Goal: Task Accomplishment & Management: Manage account settings

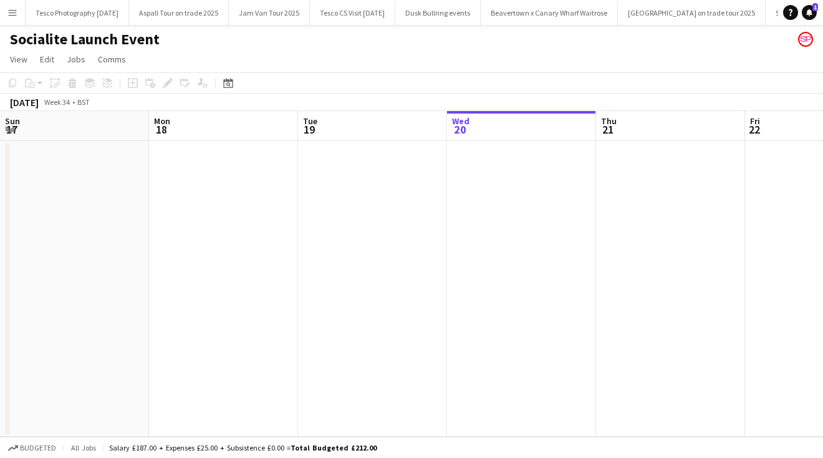
scroll to position [0, 298]
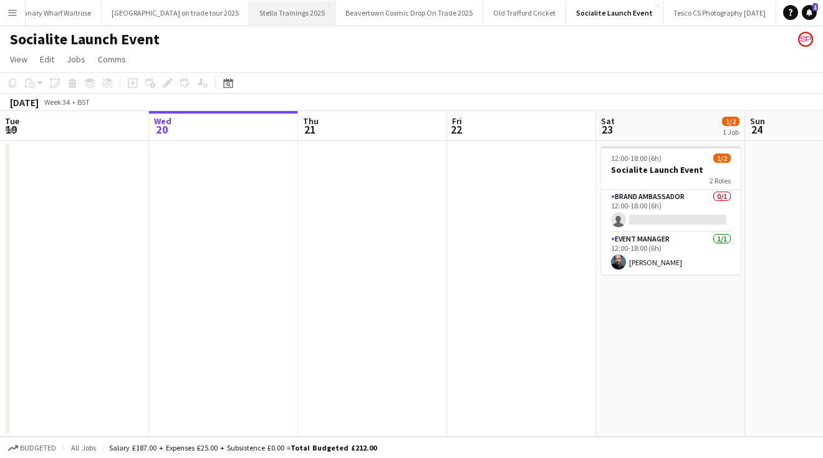
click at [270, 11] on button "Stella Trainings 2025 Close" at bounding box center [292, 13] width 86 height 24
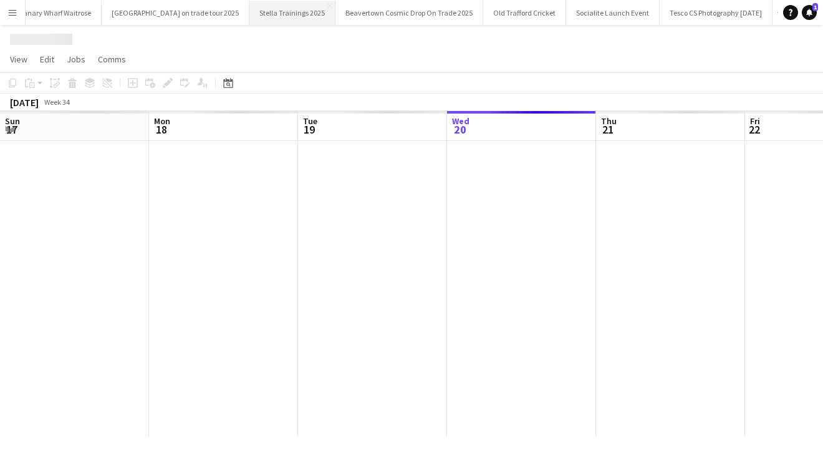
scroll to position [0, 298]
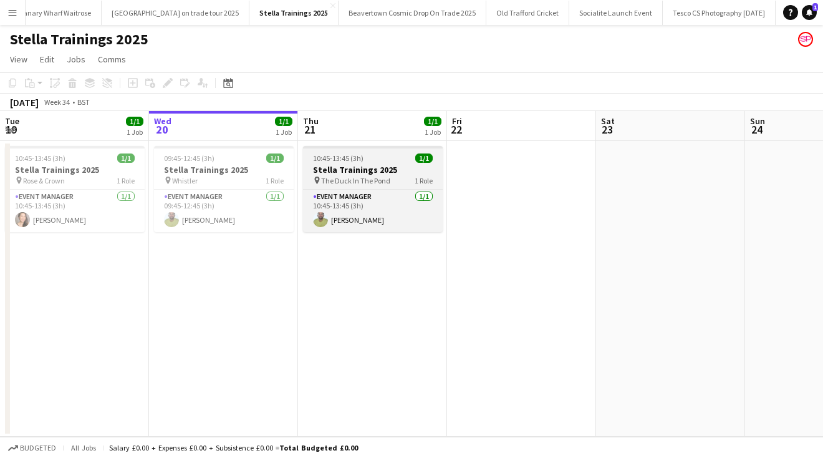
click at [381, 159] on div "10:45-13:45 (3h) 1/1" at bounding box center [373, 157] width 140 height 9
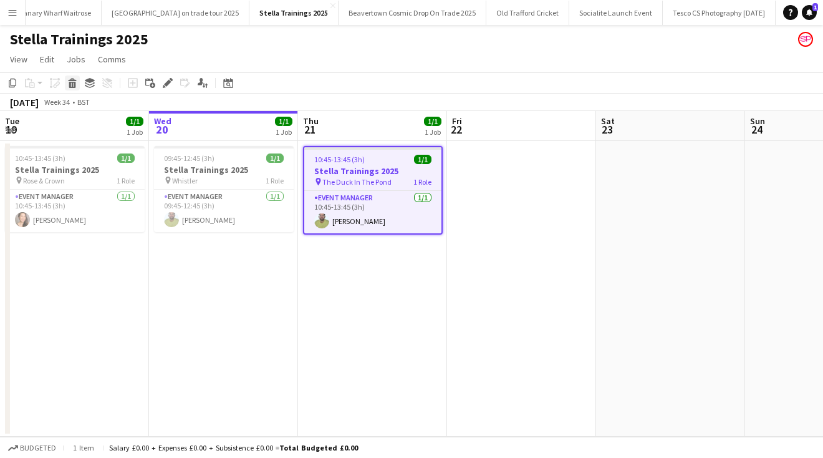
click at [72, 84] on icon at bounding box center [72, 85] width 7 height 6
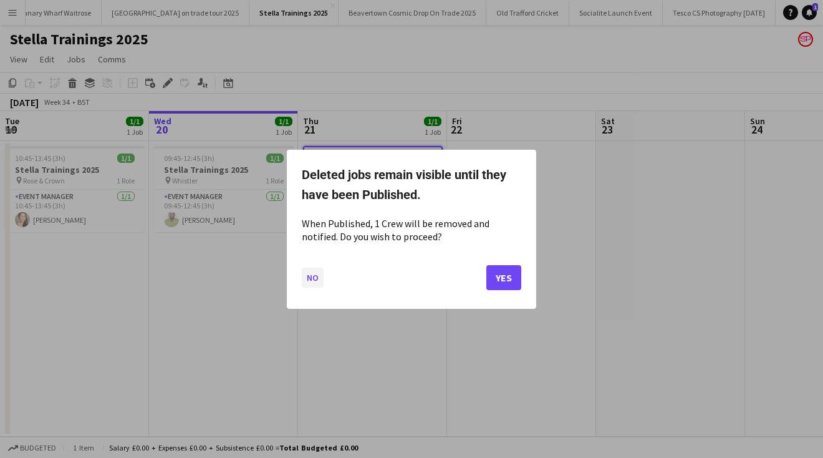
click at [312, 276] on button "No" at bounding box center [313, 277] width 22 height 20
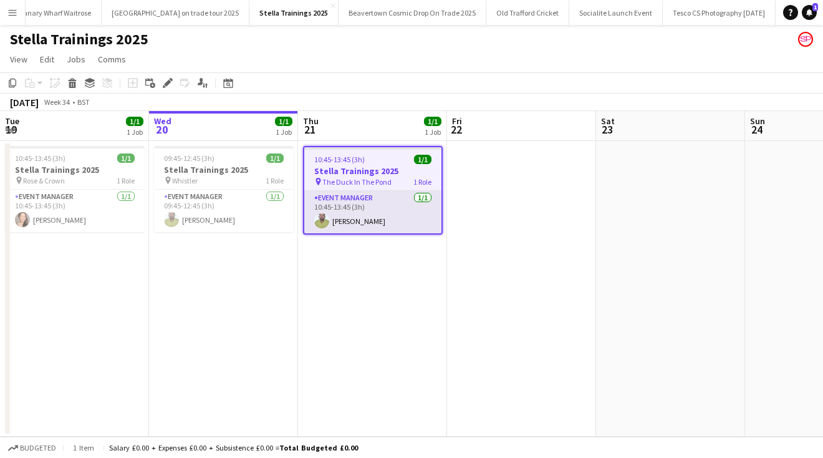
click at [354, 219] on app-card-role "Event Manager [DATE] 10:45-13:45 (3h) [PERSON_NAME]" at bounding box center [372, 212] width 137 height 42
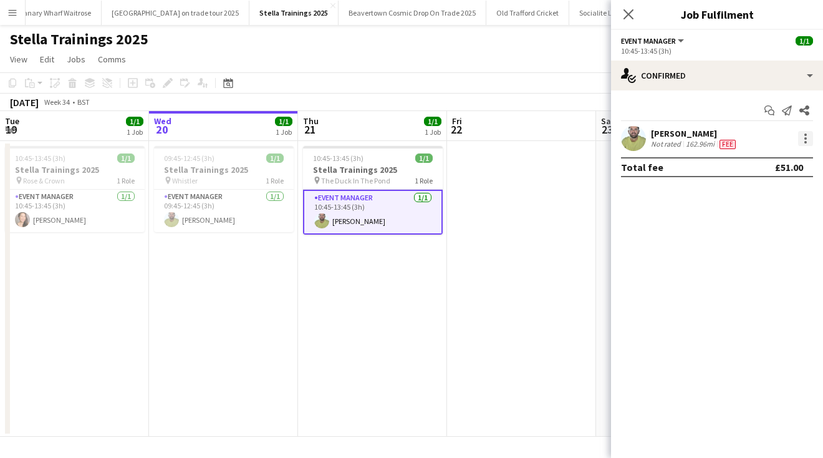
click at [805, 134] on div at bounding box center [805, 134] width 2 height 2
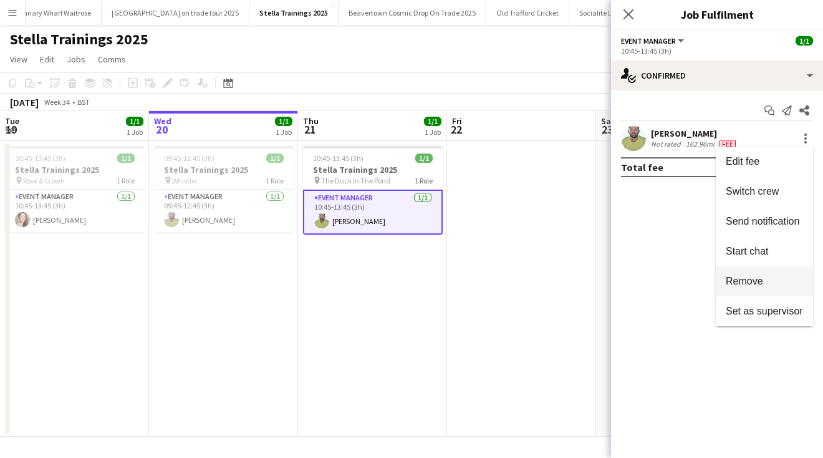
click at [748, 282] on span "Remove" at bounding box center [744, 281] width 37 height 11
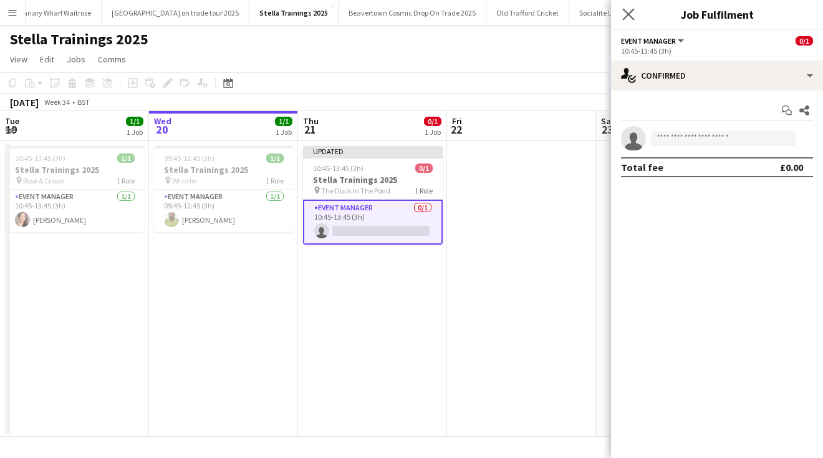
click at [626, 7] on app-icon "Close pop-in" at bounding box center [629, 15] width 18 height 18
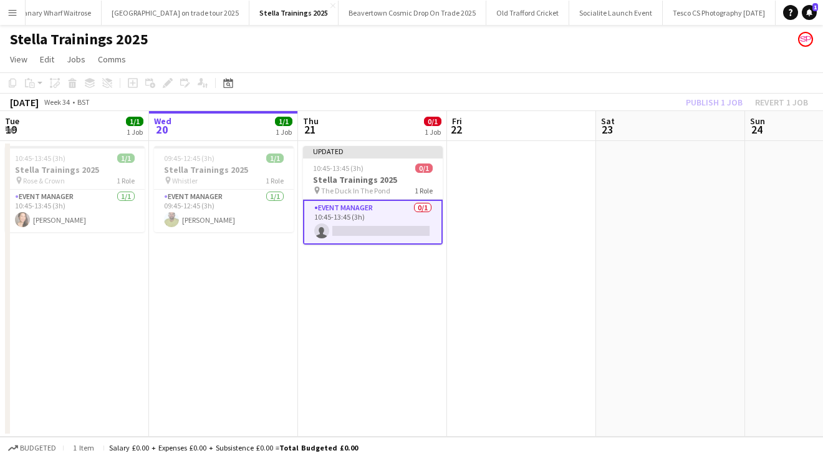
click at [637, 66] on app-page-menu "View Day view expanded Day view collapsed Month view Date picker Jump to [DATE]…" at bounding box center [411, 61] width 823 height 24
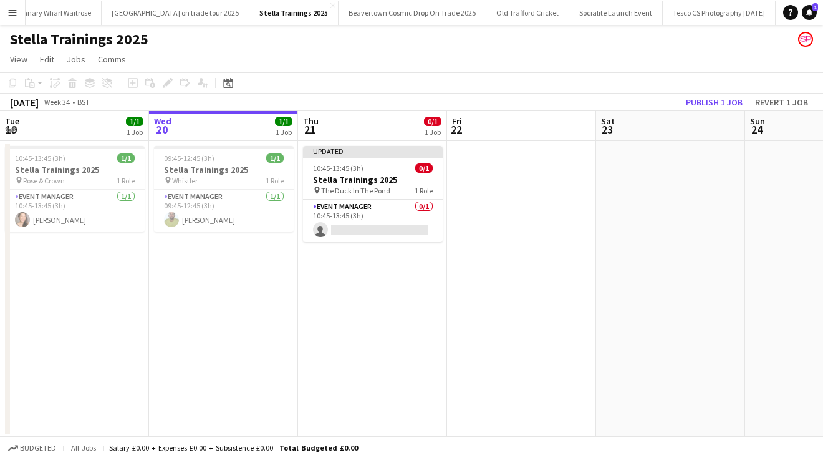
click at [721, 101] on button "Publish 1 job" at bounding box center [714, 102] width 67 height 16
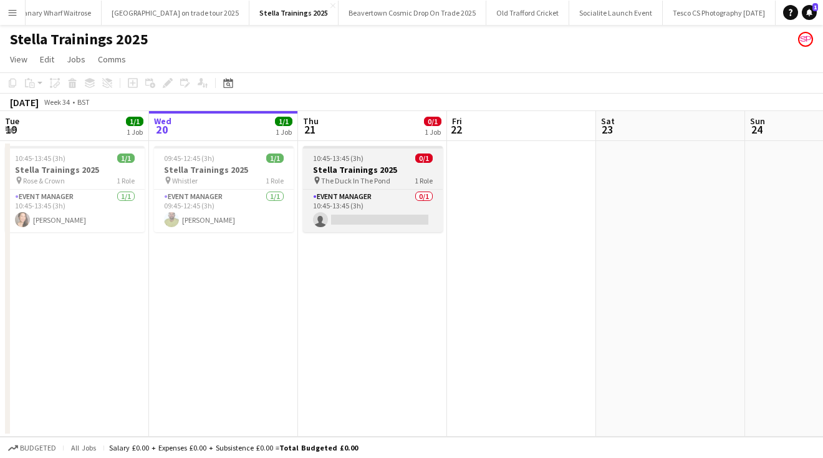
click at [385, 148] on app-job-card "10:45-13:45 (3h) 0/1 Stella Trainings 2025 pin The Duck In The Pond 1 Role Even…" at bounding box center [373, 189] width 140 height 86
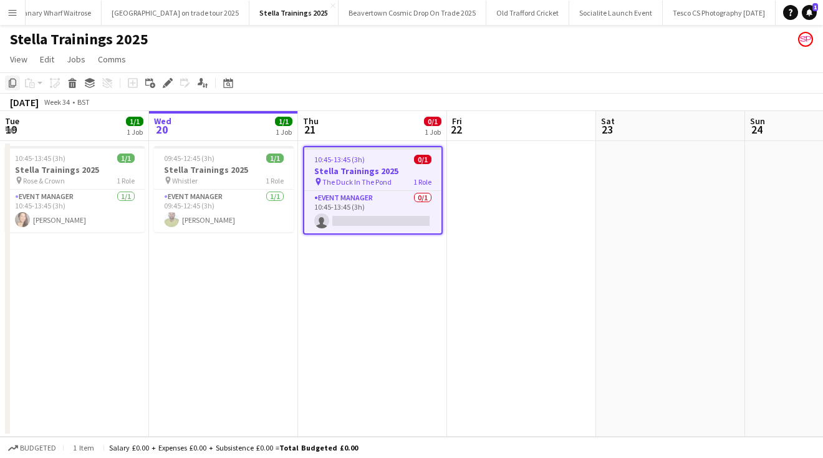
click at [12, 79] on icon at bounding box center [12, 83] width 7 height 9
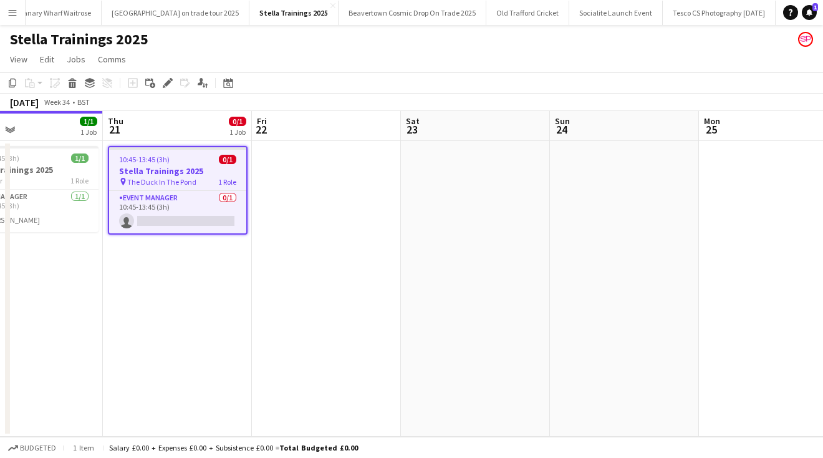
drag, startPoint x: 727, startPoint y: 281, endPoint x: 415, endPoint y: 281, distance: 312.4
click at [415, 281] on app-calendar-viewport "Sun 17 Mon 18 Tue 19 1/1 1 Job Wed 20 1/1 1 Job Thu 21 0/1 1 Job Fri 22 Sat 23 …" at bounding box center [411, 274] width 823 height 326
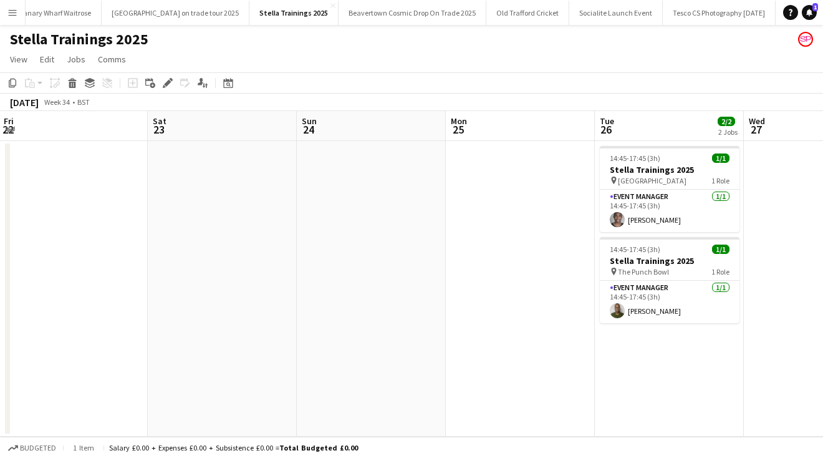
drag, startPoint x: 609, startPoint y: 284, endPoint x: 319, endPoint y: 276, distance: 290.7
click at [326, 278] on app-calendar-viewport "Tue 19 1/1 1 Job Wed 20 1/1 1 Job Thu 21 0/1 1 Job Fri 22 Sat 23 Sun 24 Mon 25 …" at bounding box center [411, 274] width 823 height 326
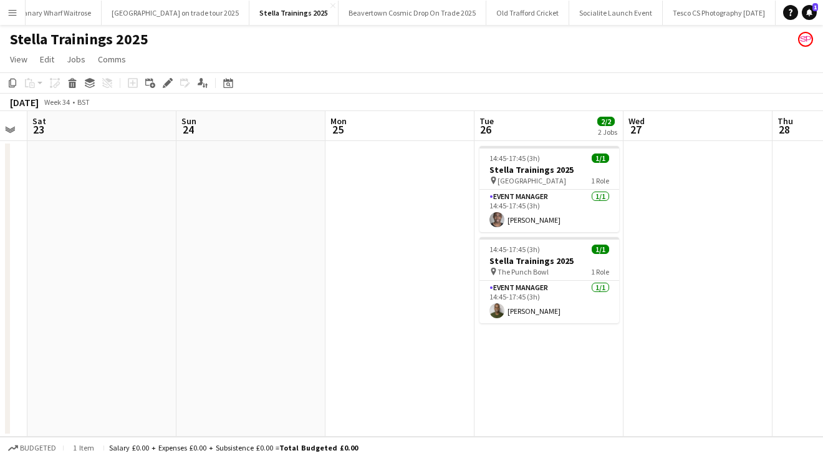
drag, startPoint x: 716, startPoint y: 320, endPoint x: 518, endPoint y: 320, distance: 198.3
click at [519, 320] on app-calendar-viewport "Wed 20 1/1 1 Job Thu 21 0/1 1 Job Fri 22 Sat 23 Sun 24 Mon 25 Tue 26 2/2 2 Jobs…" at bounding box center [411, 274] width 823 height 326
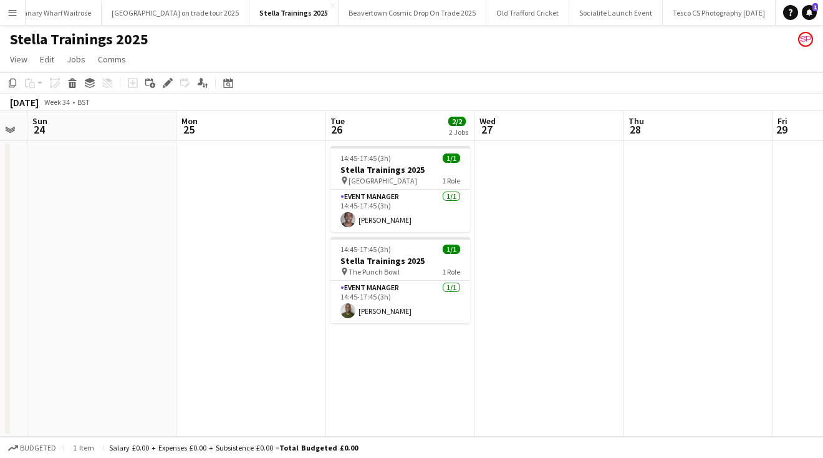
scroll to position [0, 498]
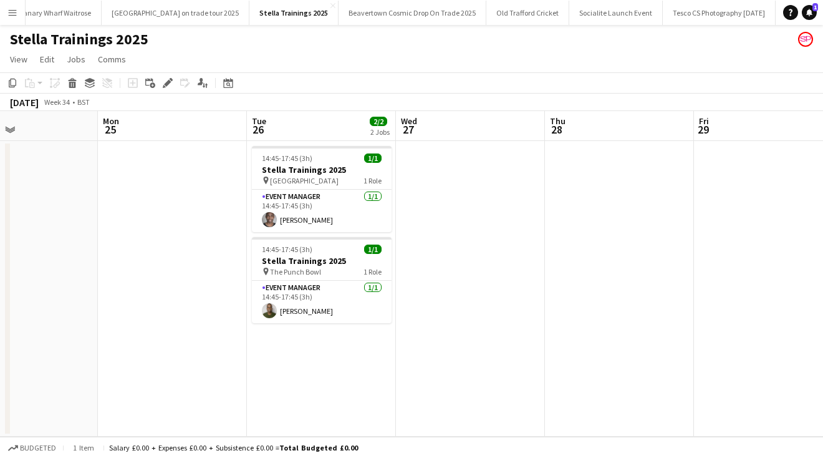
click at [576, 162] on app-date-cell at bounding box center [619, 289] width 149 height 296
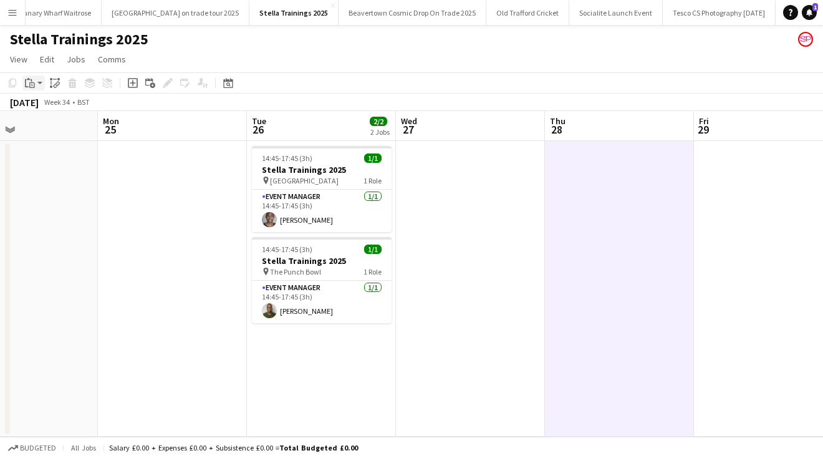
click at [38, 80] on app-action-btn "Paste" at bounding box center [33, 82] width 22 height 15
click at [47, 112] on link "Paste Command V" at bounding box center [82, 106] width 99 height 11
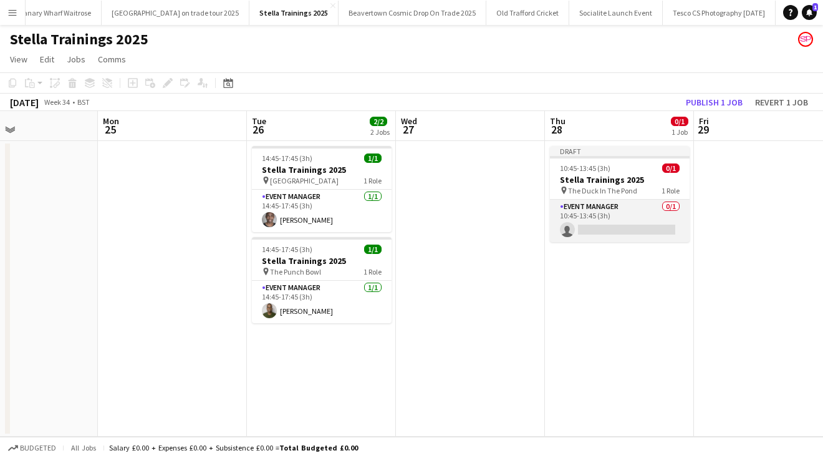
click at [599, 226] on app-card-role "Event Manager 0/1 10:45-13:45 (3h) single-neutral-actions" at bounding box center [620, 221] width 140 height 42
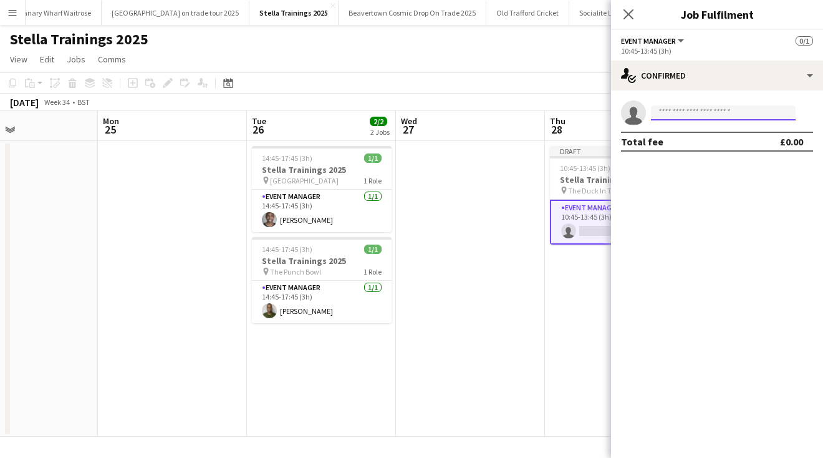
click at [676, 112] on input at bounding box center [723, 112] width 145 height 15
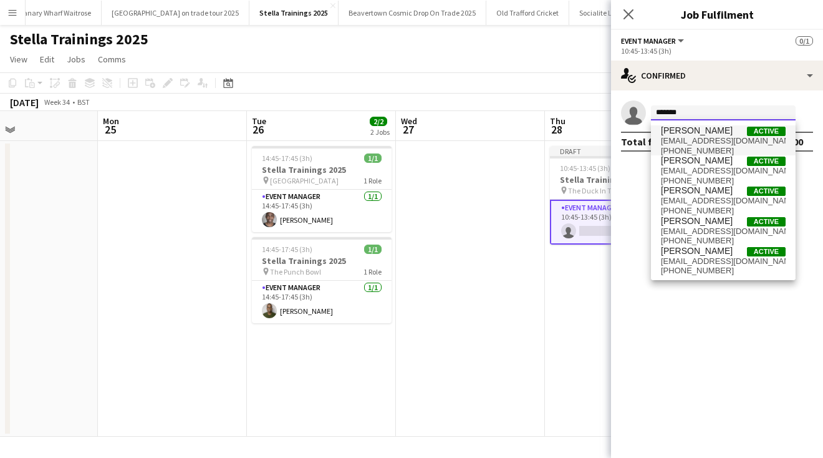
type input "*******"
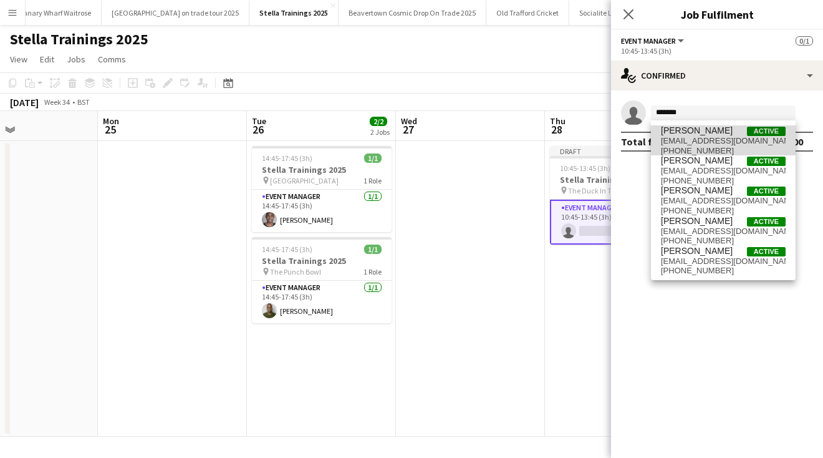
click at [698, 137] on span "[EMAIL_ADDRESS][DOMAIN_NAME]" at bounding box center [723, 141] width 125 height 10
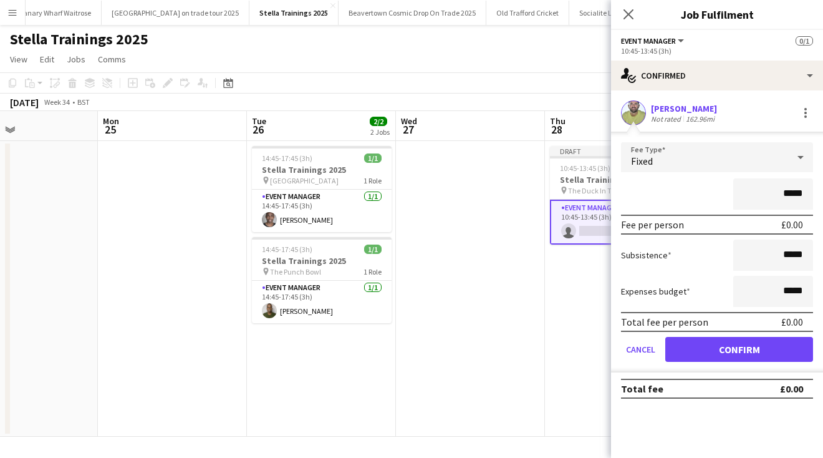
click at [733, 343] on button "Confirm" at bounding box center [739, 349] width 148 height 25
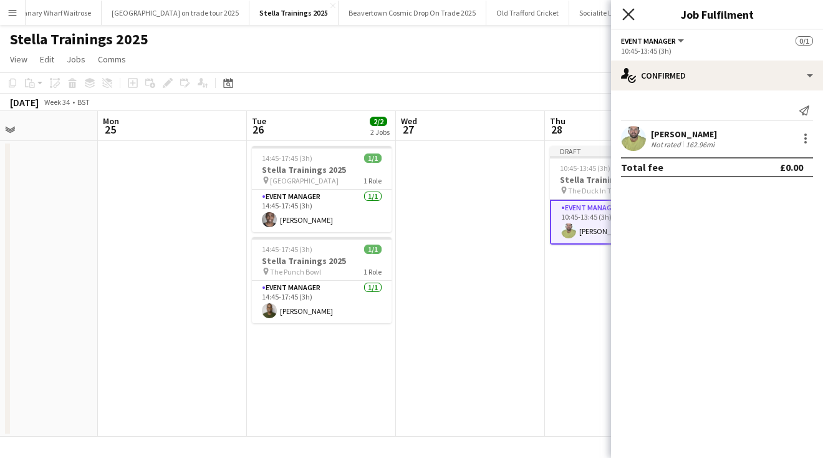
click at [627, 12] on icon at bounding box center [628, 14] width 12 height 12
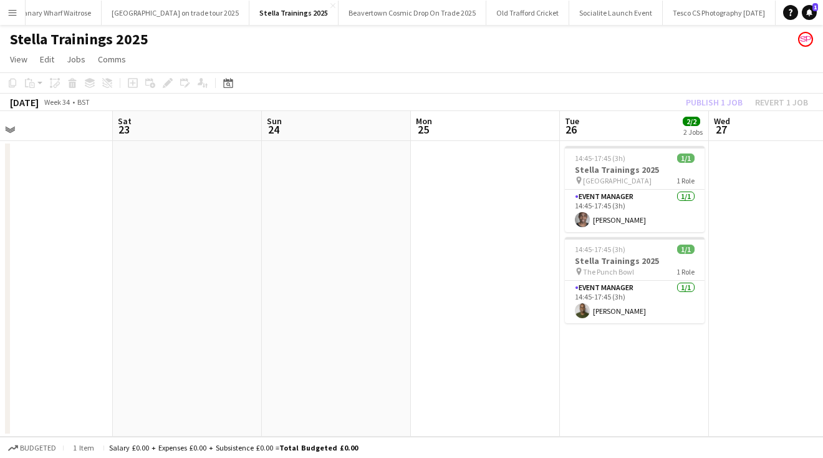
drag, startPoint x: 137, startPoint y: 321, endPoint x: 717, endPoint y: 410, distance: 586.8
click at [707, 407] on app-calendar-viewport "Wed 20 1/1 1 Job Thu 21 0/1 1 Job Fri 22 Sat 23 Sun 24 Mon 25 Tue 26 2/2 2 Jobs…" at bounding box center [411, 274] width 823 height 326
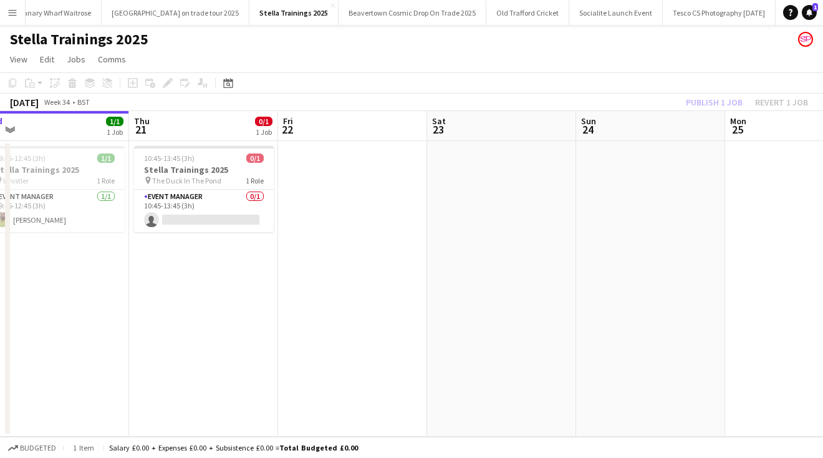
drag, startPoint x: 251, startPoint y: 339, endPoint x: 349, endPoint y: 339, distance: 98.5
click at [349, 339] on app-calendar-viewport "Mon 18 Tue 19 1/1 1 Job Wed 20 1/1 1 Job Thu 21 0/1 1 Job Fri 22 Sat 23 Sun 24 …" at bounding box center [411, 274] width 823 height 326
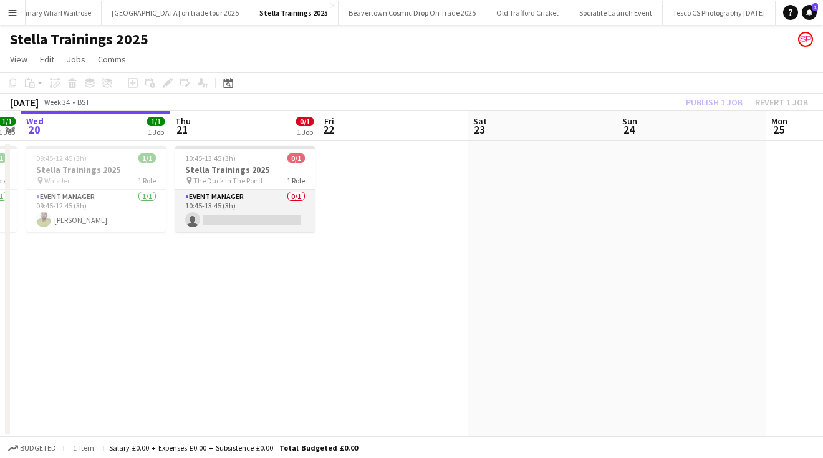
click at [207, 200] on app-card-role "Event Manager 0/1 10:45-13:45 (3h) single-neutral-actions" at bounding box center [245, 211] width 140 height 42
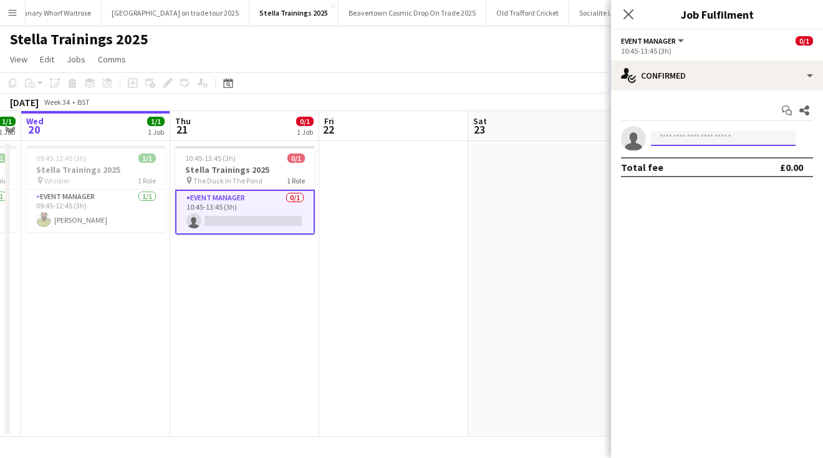
click at [717, 139] on input at bounding box center [723, 138] width 145 height 15
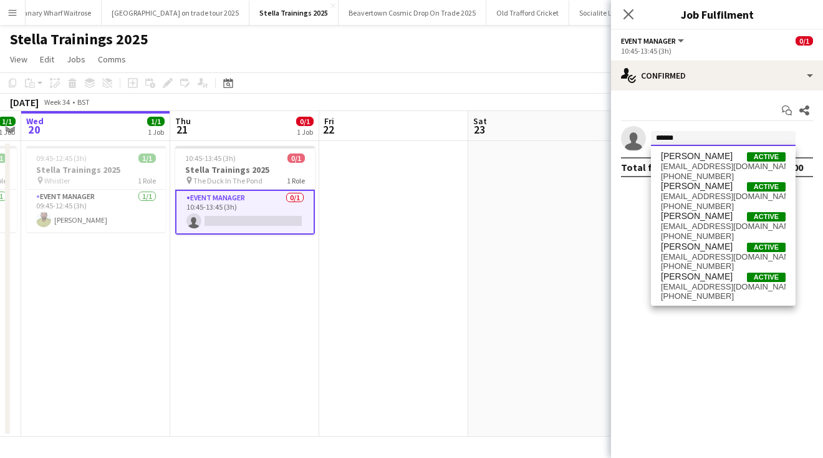
type input "******"
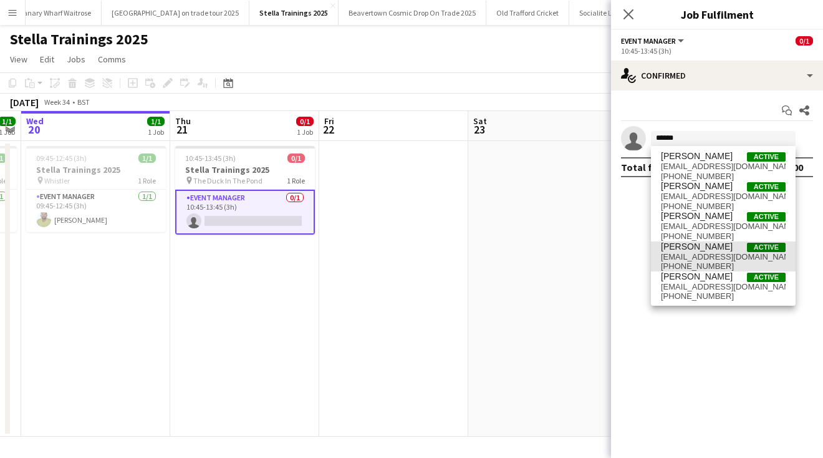
drag, startPoint x: 717, startPoint y: 139, endPoint x: 710, endPoint y: 253, distance: 114.3
click at [710, 253] on span "[EMAIL_ADDRESS][DOMAIN_NAME]" at bounding box center [723, 257] width 125 height 10
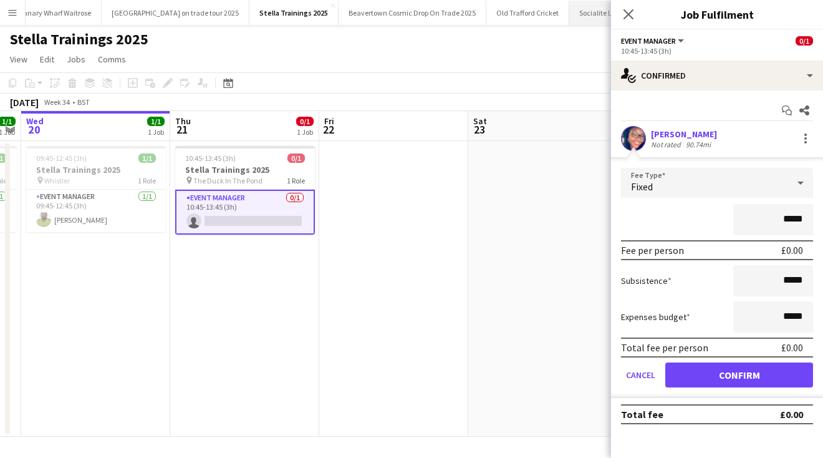
click at [625, 15] on icon "Close pop-in" at bounding box center [629, 14] width 10 height 10
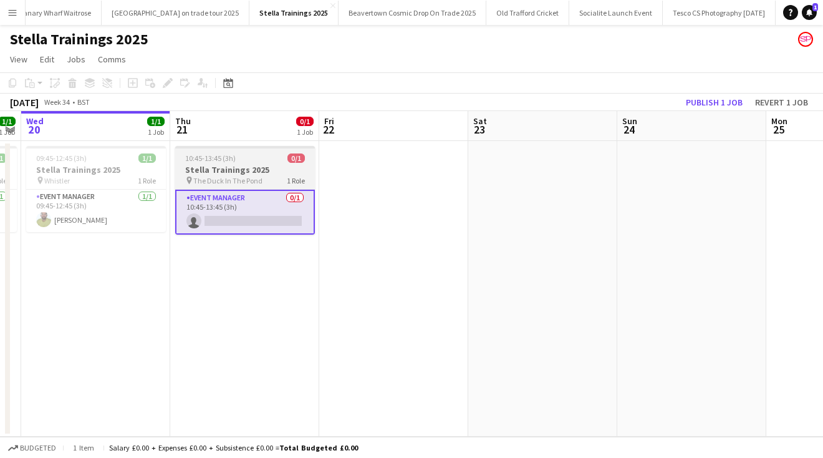
click at [270, 155] on div "10:45-13:45 (3h) 0/1" at bounding box center [245, 157] width 140 height 9
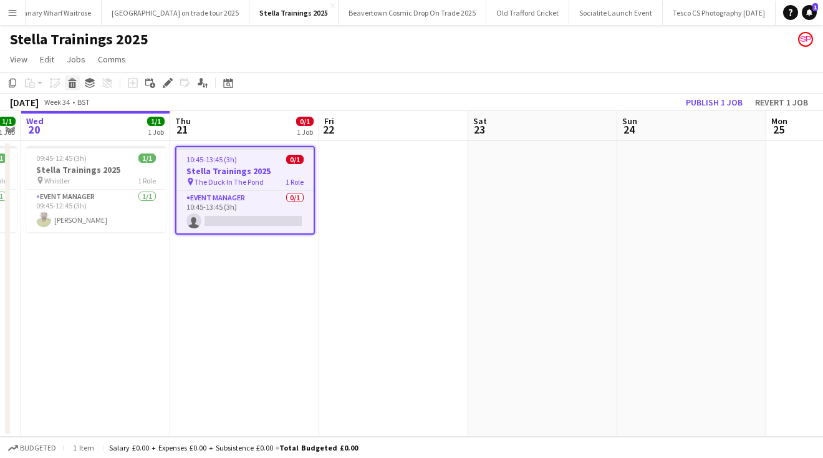
click at [70, 82] on icon at bounding box center [72, 85] width 7 height 6
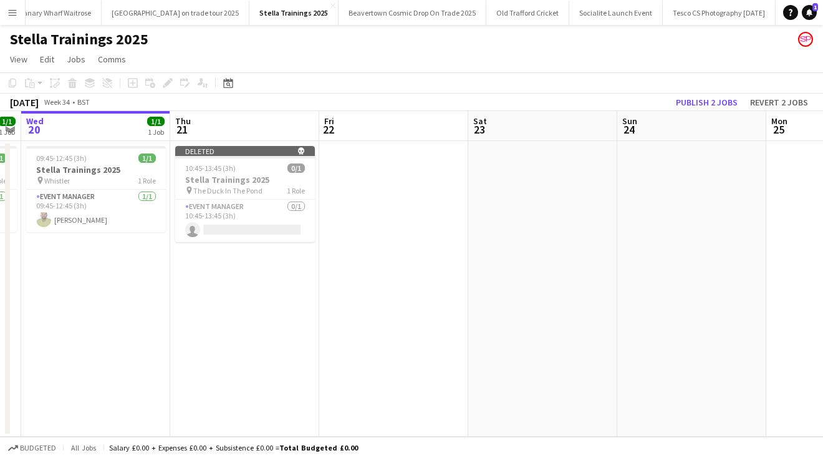
click at [468, 248] on app-date-cell at bounding box center [542, 289] width 149 height 296
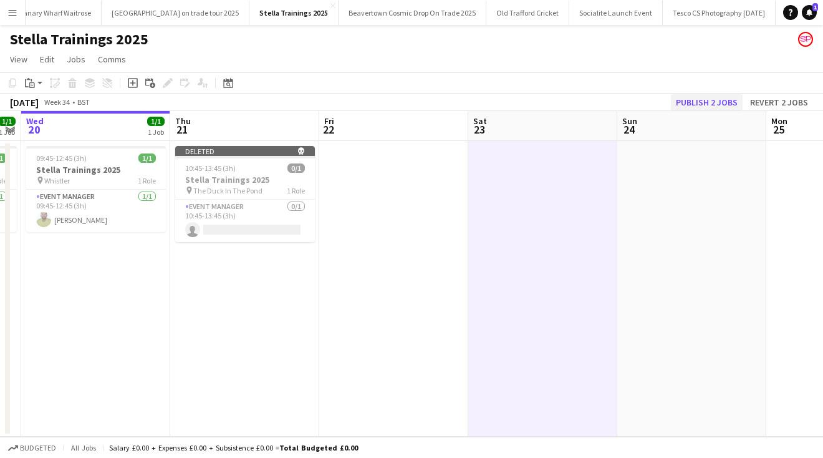
click at [714, 98] on button "Publish 2 jobs" at bounding box center [707, 102] width 72 height 16
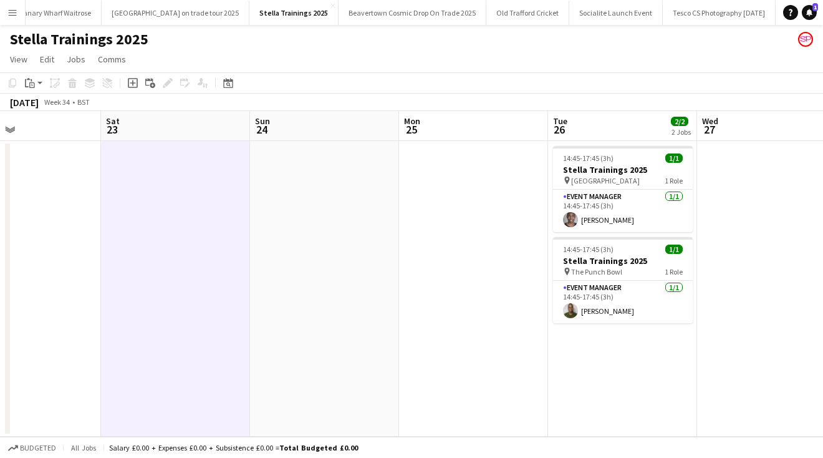
drag, startPoint x: 677, startPoint y: 322, endPoint x: 203, endPoint y: 312, distance: 474.1
click at [209, 309] on app-calendar-viewport "Tue 19 1/1 1 Job Wed 20 1/1 1 Job Thu 21 Fri 22 Sat 23 Sun 24 Mon 25 Tue 26 2/2…" at bounding box center [411, 274] width 823 height 326
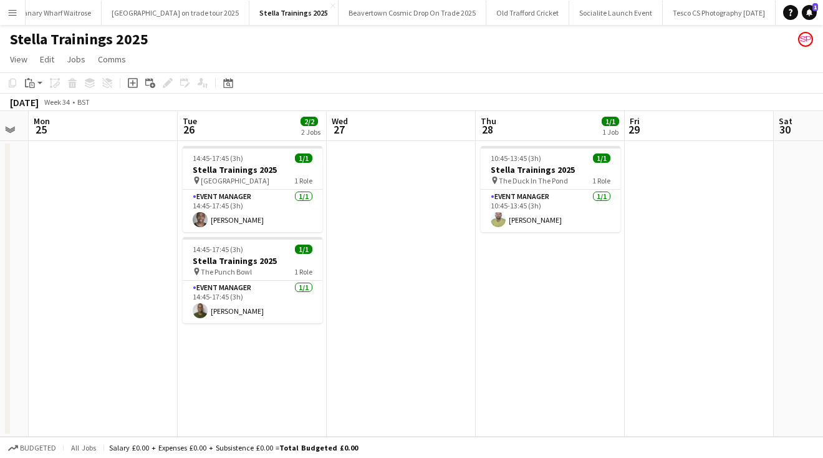
drag, startPoint x: 670, startPoint y: 372, endPoint x: 401, endPoint y: 372, distance: 269.4
click at [401, 372] on app-calendar-viewport "Fri 22 Sat 23 Sun 24 Mon 25 Tue 26 2/2 2 Jobs Wed 27 Thu 28 1/1 1 Job Fri 29 Sa…" at bounding box center [411, 274] width 823 height 326
click at [702, 16] on button "Tesco CS Photography [DATE] Close" at bounding box center [719, 13] width 113 height 24
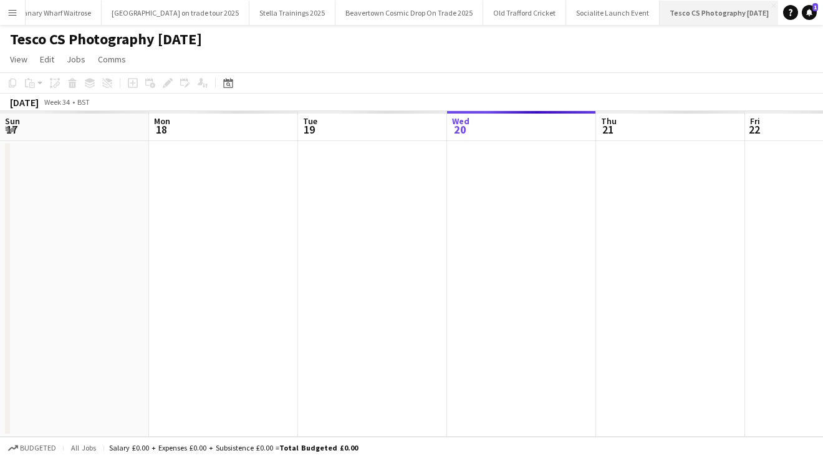
scroll to position [0, 298]
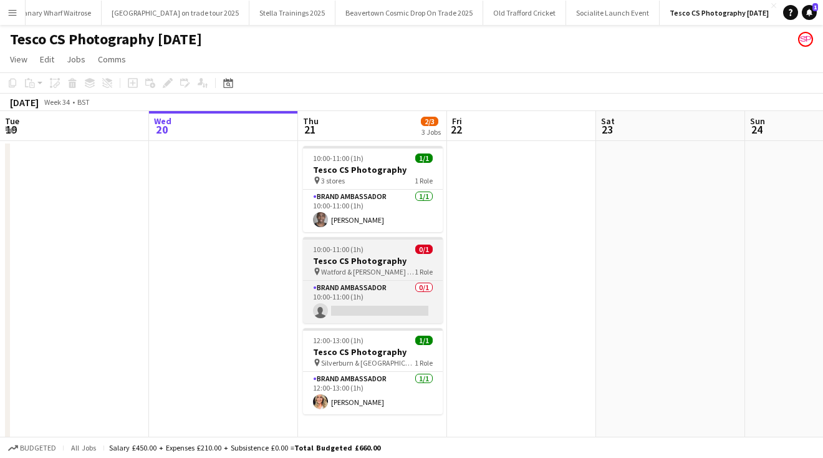
click at [348, 270] on span "Watford & [PERSON_NAME] & Southgate Rd Express" at bounding box center [368, 271] width 94 height 9
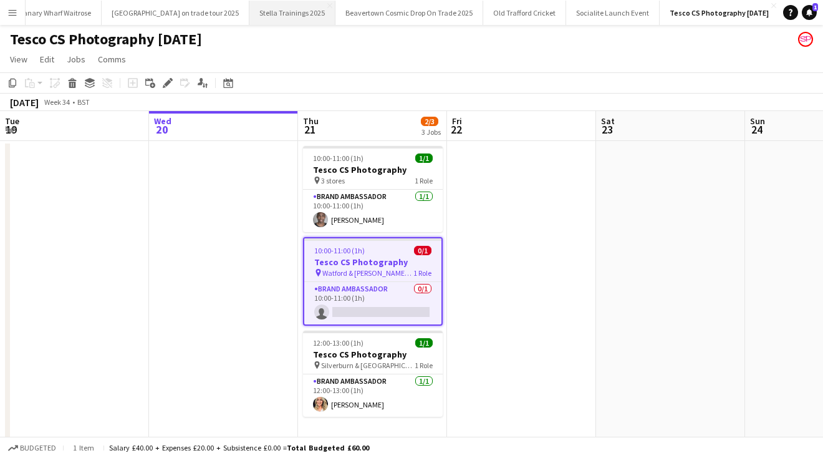
click at [280, 13] on button "Stella Trainings 2025 Close" at bounding box center [292, 13] width 86 height 24
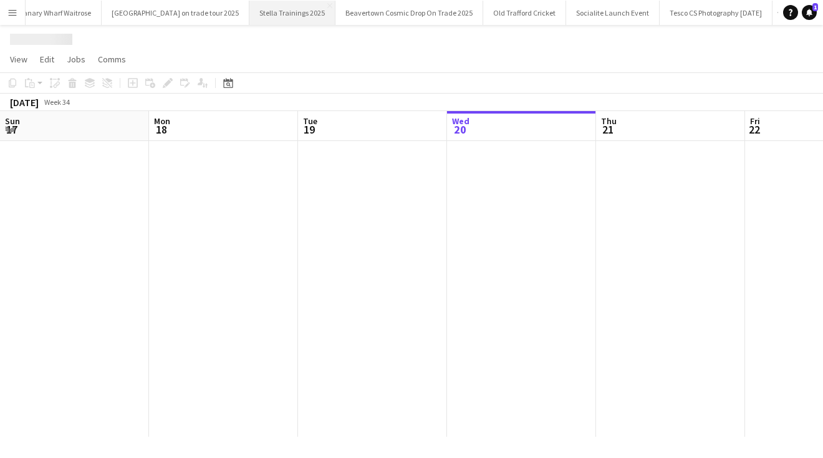
scroll to position [0, 298]
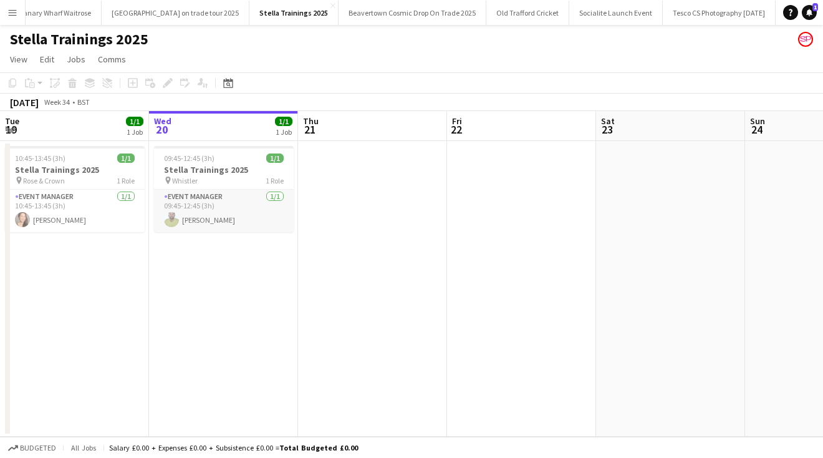
click at [209, 218] on app-card-role "Event Manager [DATE] 09:45-12:45 (3h) [PERSON_NAME]" at bounding box center [224, 211] width 140 height 42
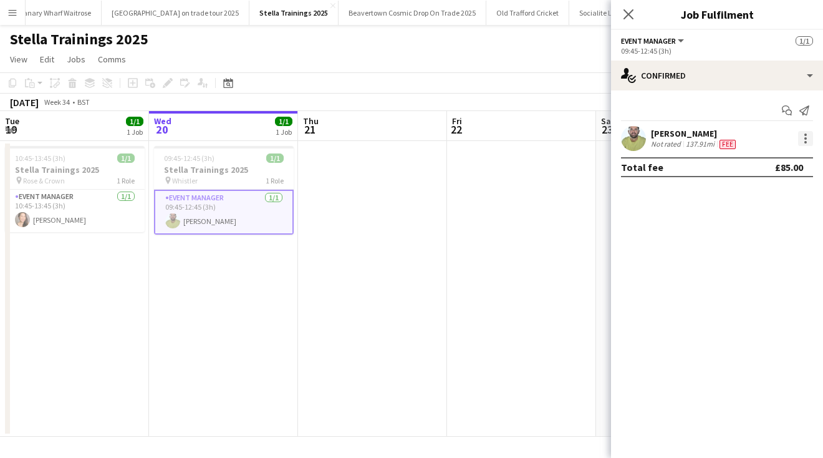
click at [808, 133] on div at bounding box center [805, 138] width 15 height 15
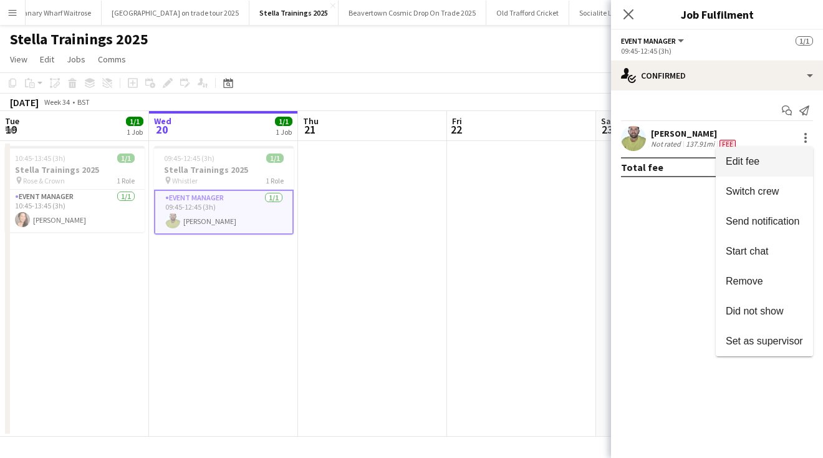
click at [755, 159] on span "Edit fee" at bounding box center [743, 161] width 34 height 11
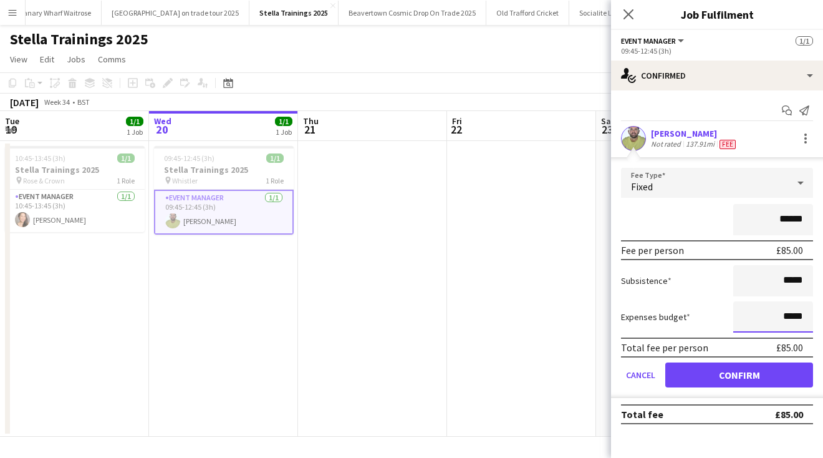
click at [785, 313] on input "*****" at bounding box center [773, 316] width 80 height 31
type input "******"
click at [748, 376] on button "Confirm" at bounding box center [739, 374] width 148 height 25
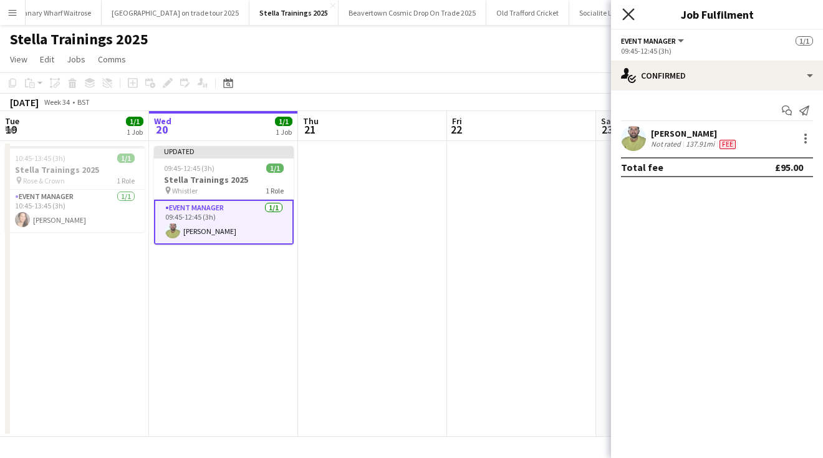
click at [625, 14] on icon "Close pop-in" at bounding box center [628, 14] width 12 height 12
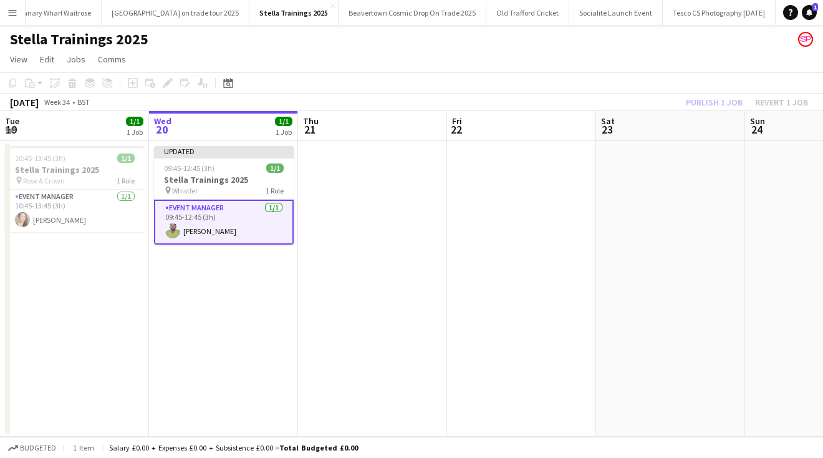
click at [197, 234] on app-card-role "Event Manager [DATE] 09:45-12:45 (3h) [PERSON_NAME]" at bounding box center [224, 222] width 140 height 45
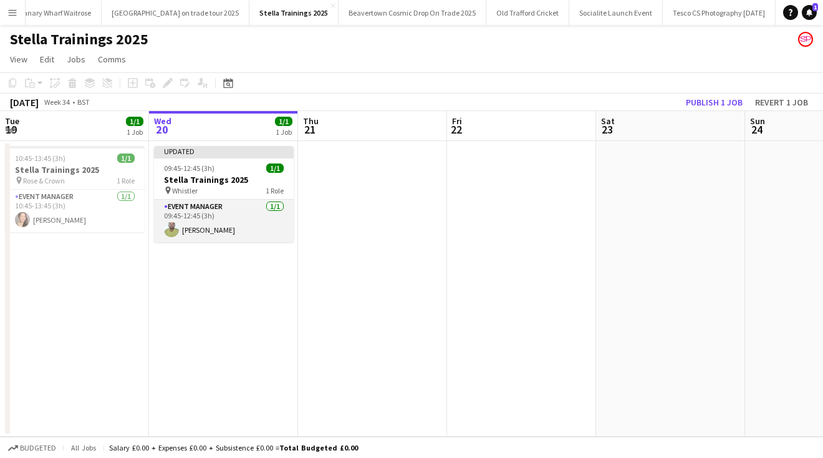
click at [215, 228] on app-card-role "Event Manager [DATE] 09:45-12:45 (3h) [PERSON_NAME]" at bounding box center [224, 221] width 140 height 42
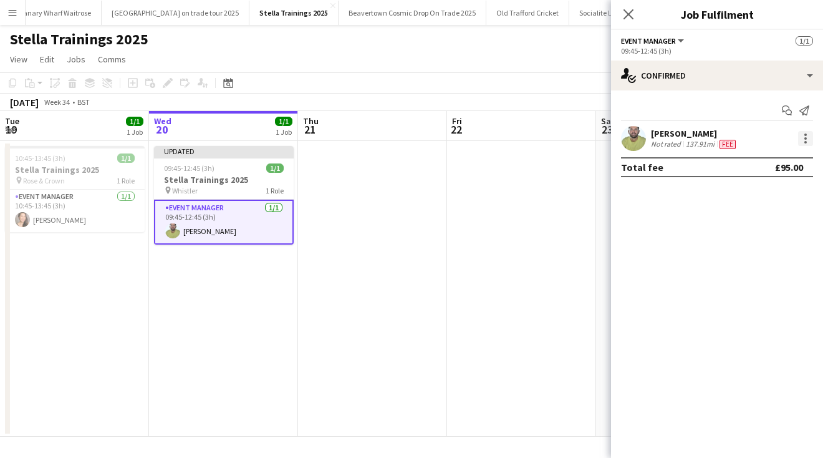
click at [810, 133] on div at bounding box center [805, 138] width 15 height 15
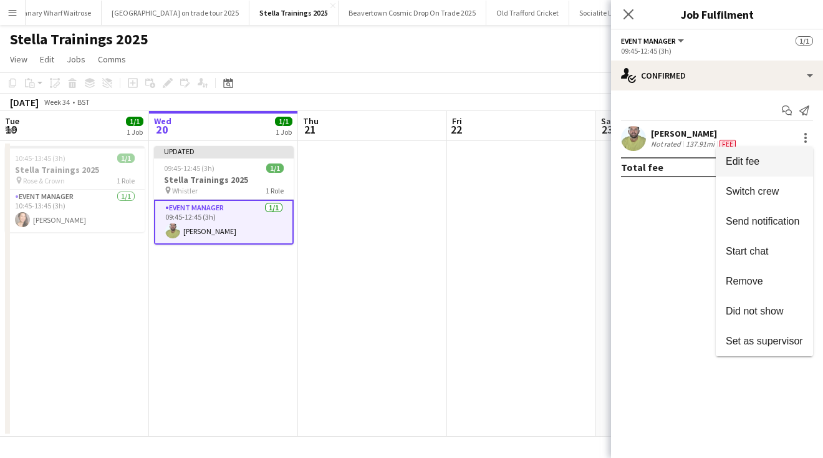
click at [752, 165] on span "Edit fee" at bounding box center [743, 161] width 34 height 11
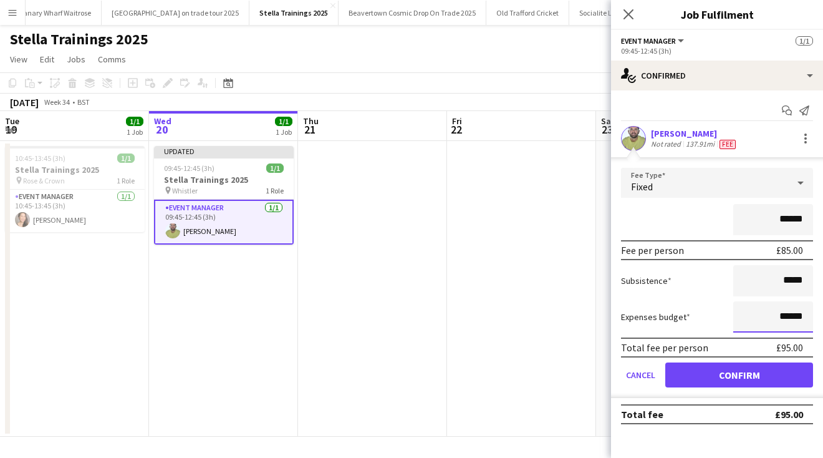
click at [784, 315] on input "******" at bounding box center [773, 316] width 80 height 31
type input "*****"
click at [724, 372] on button "Confirm" at bounding box center [739, 374] width 148 height 25
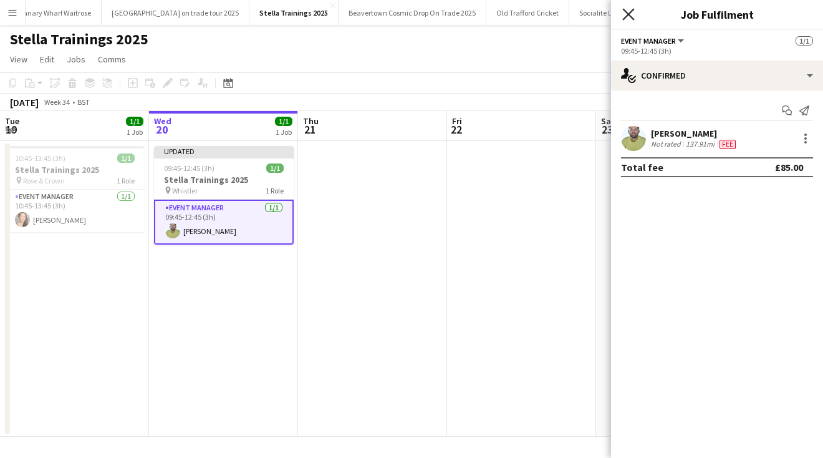
click at [631, 9] on icon "Close pop-in" at bounding box center [628, 14] width 12 height 12
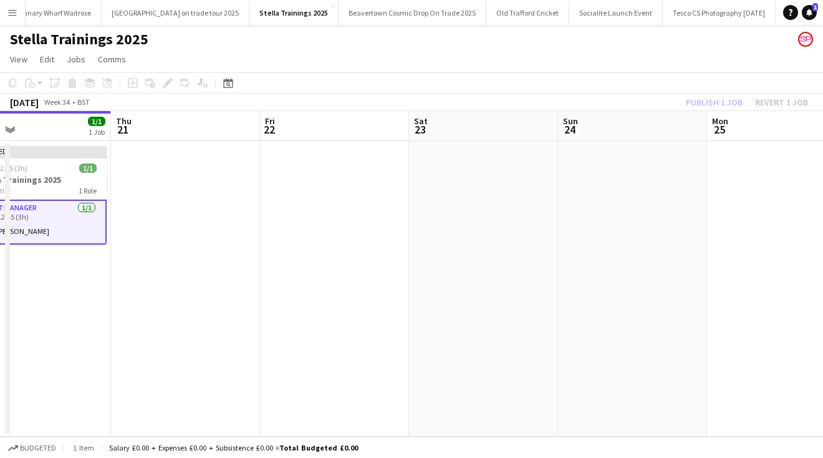
drag, startPoint x: 696, startPoint y: 342, endPoint x: 304, endPoint y: 339, distance: 391.6
click at [304, 339] on app-calendar-viewport "Sun 17 Mon 18 Tue 19 1/1 1 Job Wed 20 1/1 1 Job Thu 21 Fri 22 Sat 23 Sun 24 Mon…" at bounding box center [411, 274] width 823 height 326
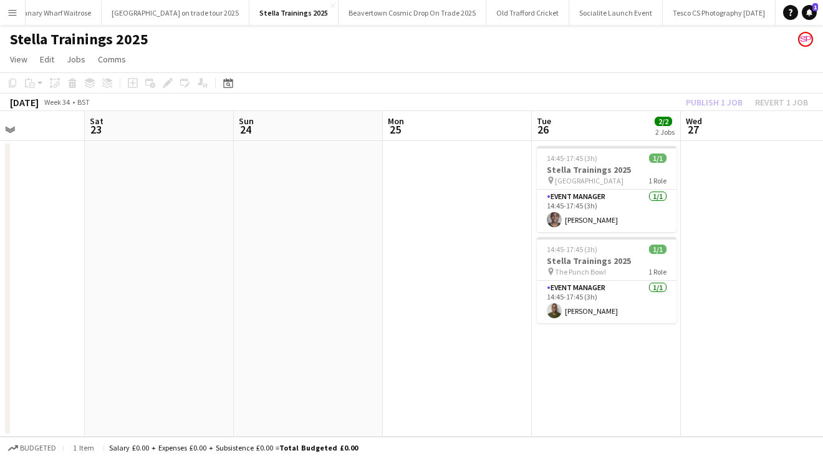
drag, startPoint x: 596, startPoint y: 358, endPoint x: 351, endPoint y: 354, distance: 244.5
click at [362, 355] on app-calendar-viewport "Tue 19 1/1 1 Job Wed 20 1/1 1 Job Thu 21 Fri 22 Sat 23 Sun 24 Mon 25 Tue 26 2/2…" at bounding box center [411, 274] width 823 height 326
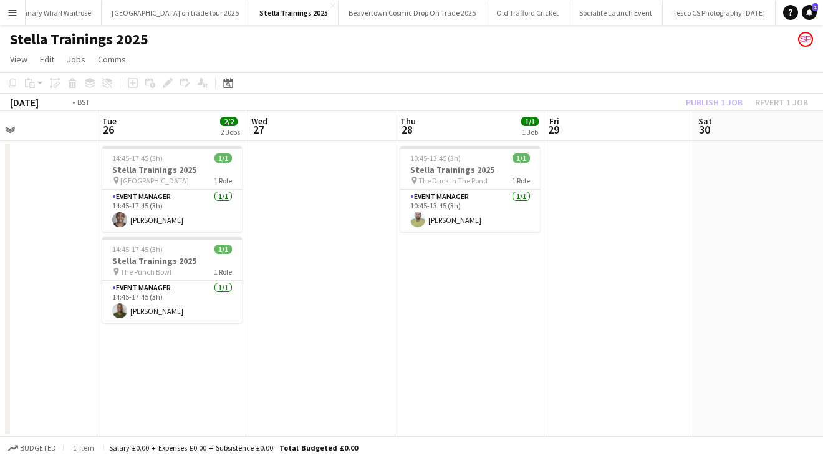
drag, startPoint x: 711, startPoint y: 352, endPoint x: 251, endPoint y: 355, distance: 460.2
click at [273, 355] on app-calendar-viewport "Fri 22 Sat 23 Sun 24 Mon 25 Tue 26 2/2 2 Jobs Wed 27 Thu 28 1/1 1 Job Fri 29 Sa…" at bounding box center [411, 274] width 823 height 326
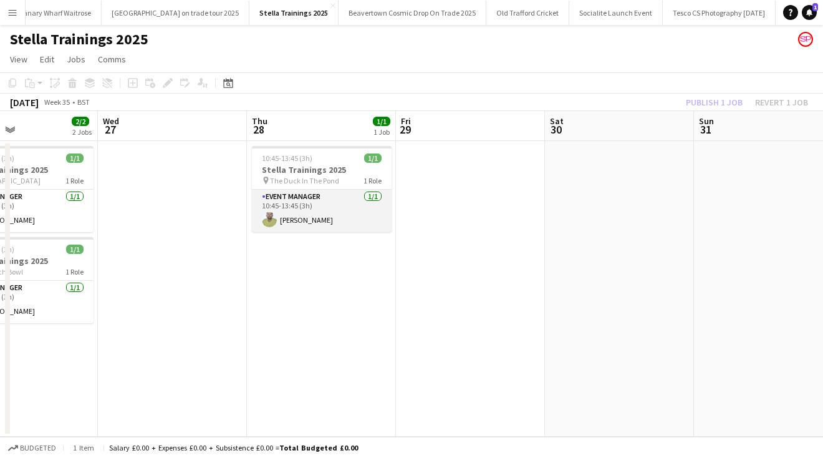
click at [302, 219] on app-card-role "Event Manager [DATE] 10:45-13:45 (3h) [PERSON_NAME]" at bounding box center [322, 211] width 140 height 42
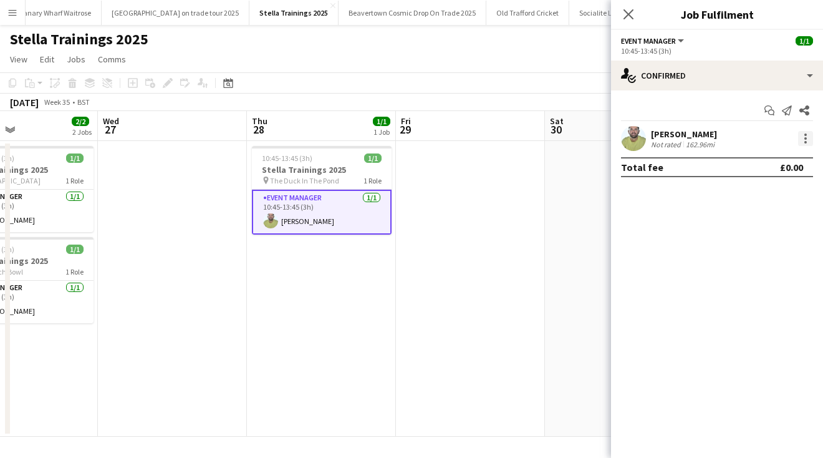
click at [806, 133] on div at bounding box center [805, 138] width 15 height 15
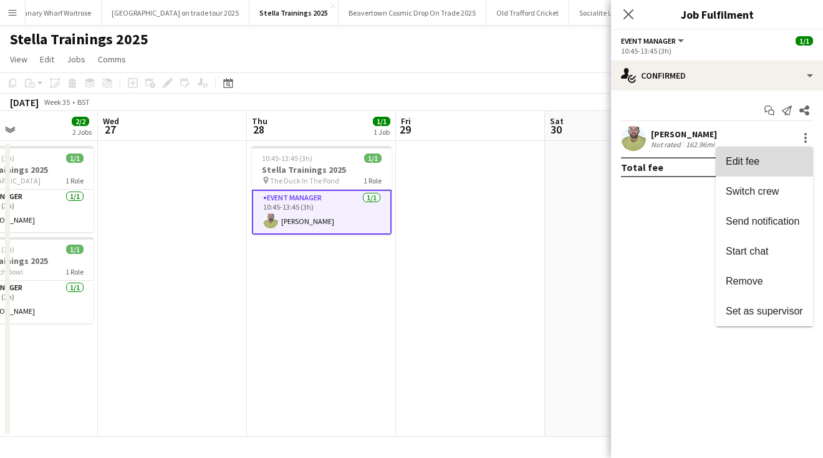
click at [769, 157] on span "Edit fee" at bounding box center [764, 161] width 77 height 11
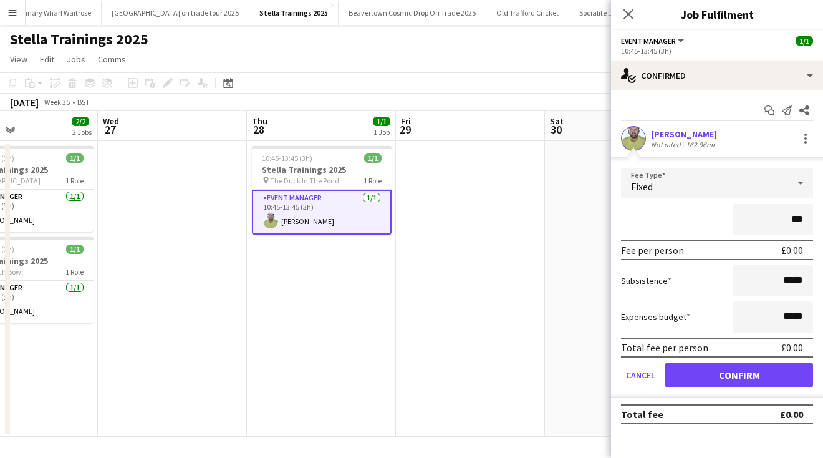
type input "**"
type input "***"
click at [786, 314] on input "*****" at bounding box center [773, 316] width 80 height 31
type input "******"
click at [751, 375] on button "Confirm" at bounding box center [739, 374] width 148 height 25
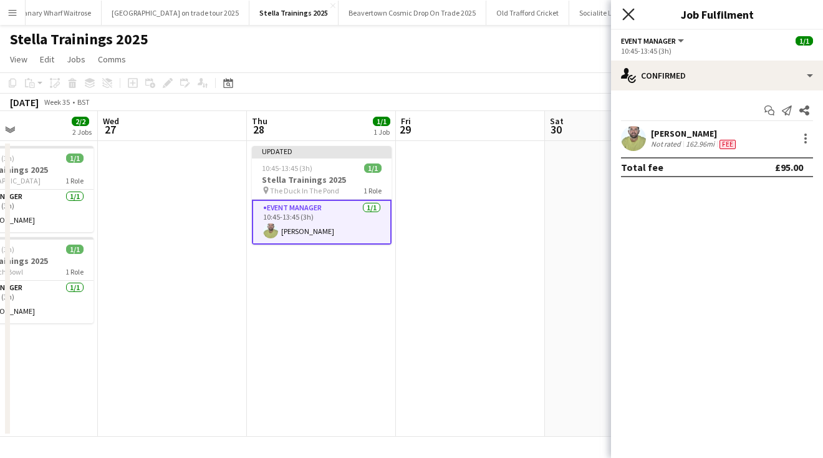
click at [625, 12] on icon "Close pop-in" at bounding box center [628, 14] width 12 height 12
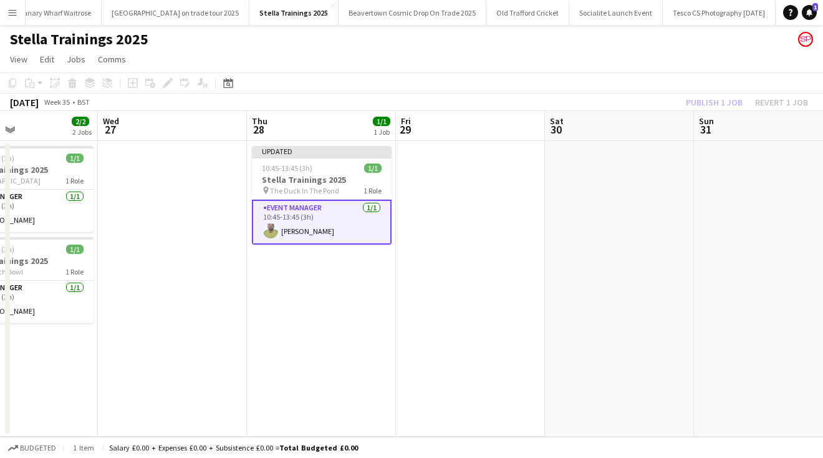
click at [668, 57] on app-page-menu "View Day view expanded Day view collapsed Month view Date picker Jump to [DATE]…" at bounding box center [411, 61] width 823 height 24
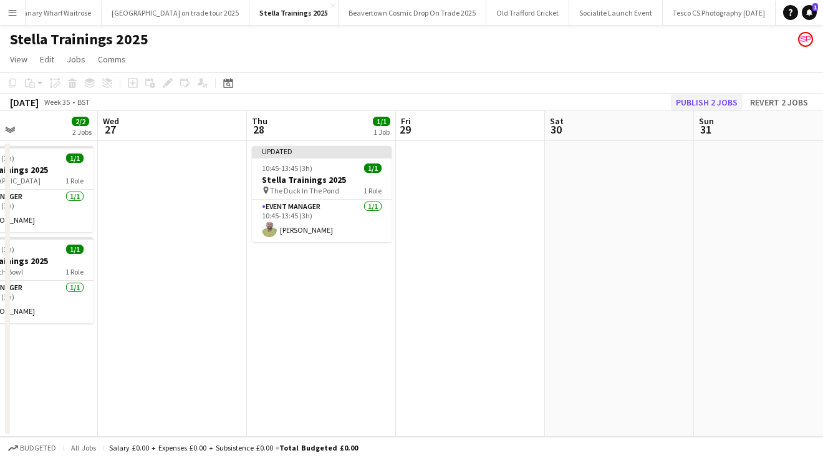
click at [710, 100] on button "Publish 2 jobs" at bounding box center [707, 102] width 72 height 16
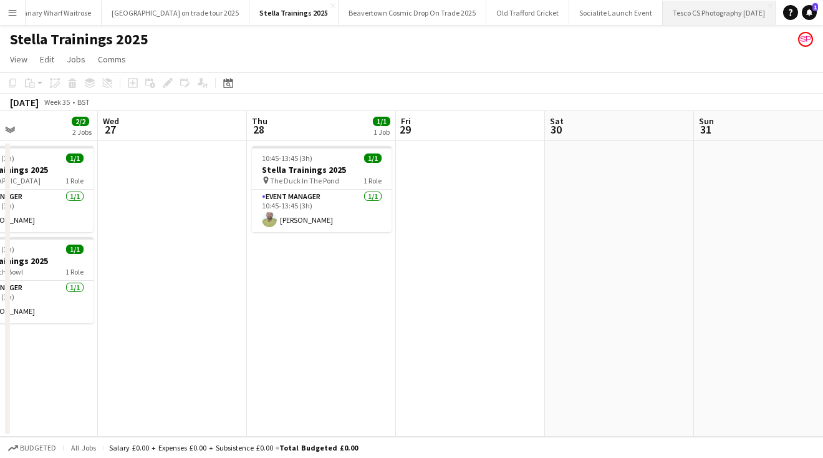
click at [708, 14] on button "Tesco CS Photography [DATE] Close" at bounding box center [719, 13] width 113 height 24
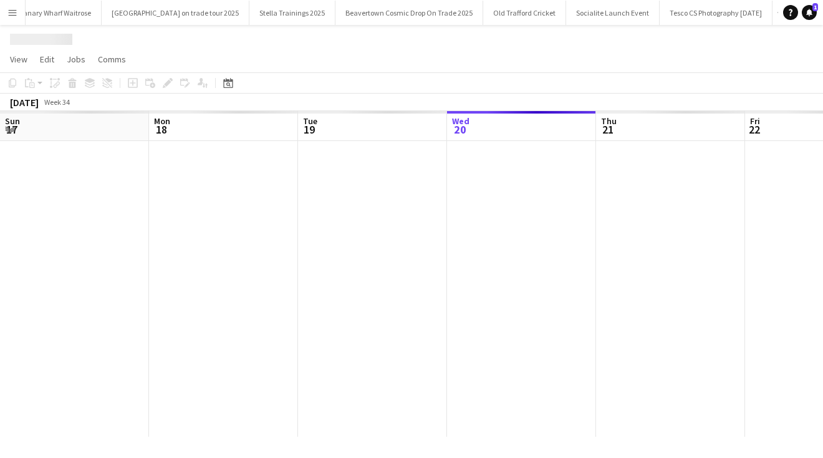
scroll to position [0, 298]
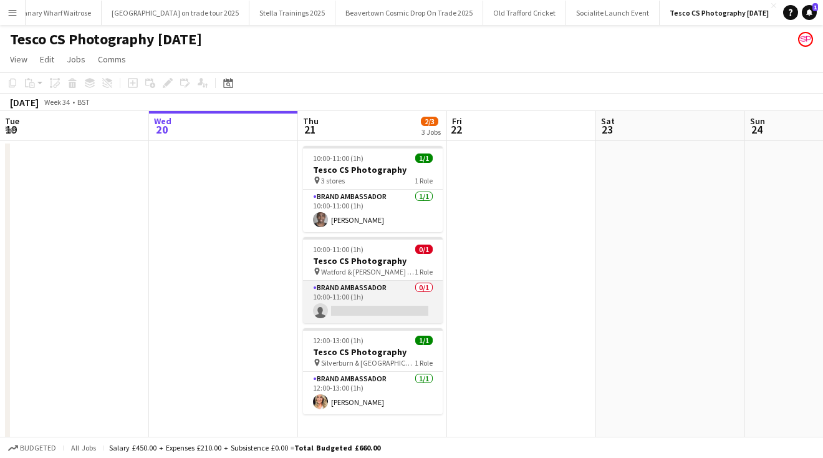
click at [350, 307] on app-card-role "Brand Ambassador 0/1 10:00-11:00 (1h) single-neutral-actions" at bounding box center [373, 302] width 140 height 42
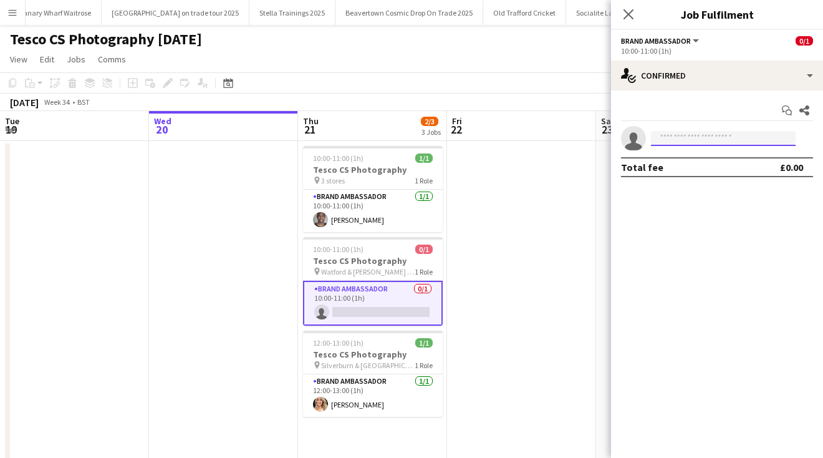
click at [672, 142] on input at bounding box center [723, 138] width 145 height 15
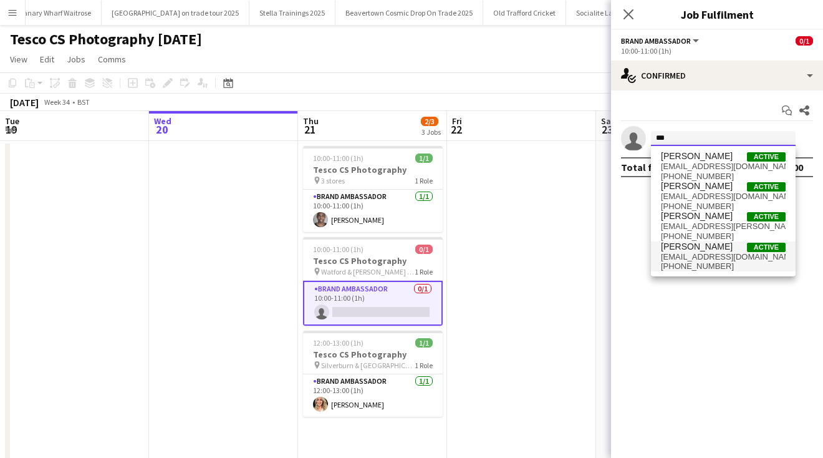
type input "***"
click at [684, 254] on span "[EMAIL_ADDRESS][DOMAIN_NAME]" at bounding box center [723, 257] width 125 height 10
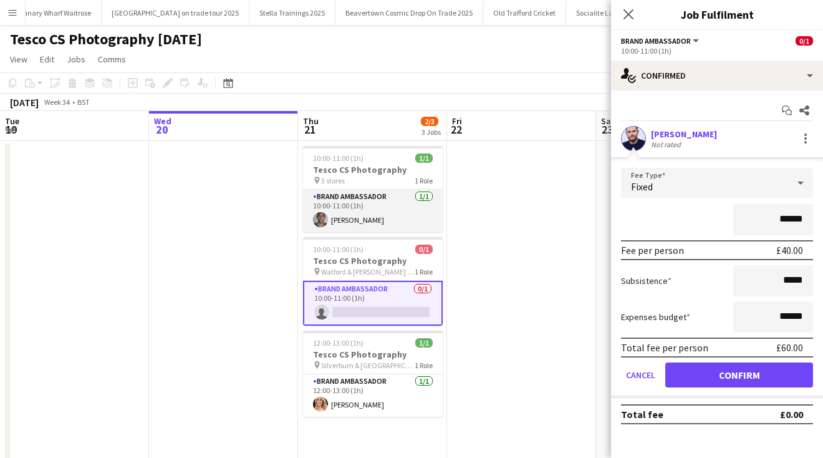
click at [347, 221] on app-card-role "Brand Ambassador [DATE] 10:00-11:00 (1h) [PERSON_NAME]" at bounding box center [373, 211] width 140 height 42
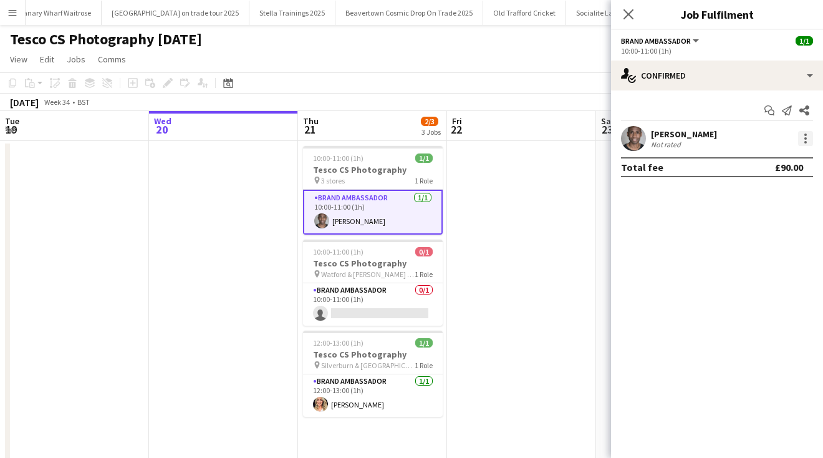
click at [803, 134] on div at bounding box center [805, 138] width 15 height 15
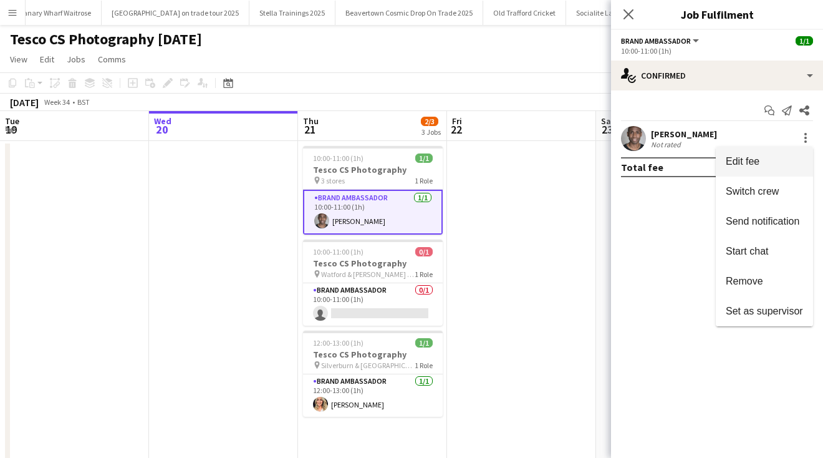
click at [739, 164] on span "Edit fee" at bounding box center [743, 161] width 34 height 11
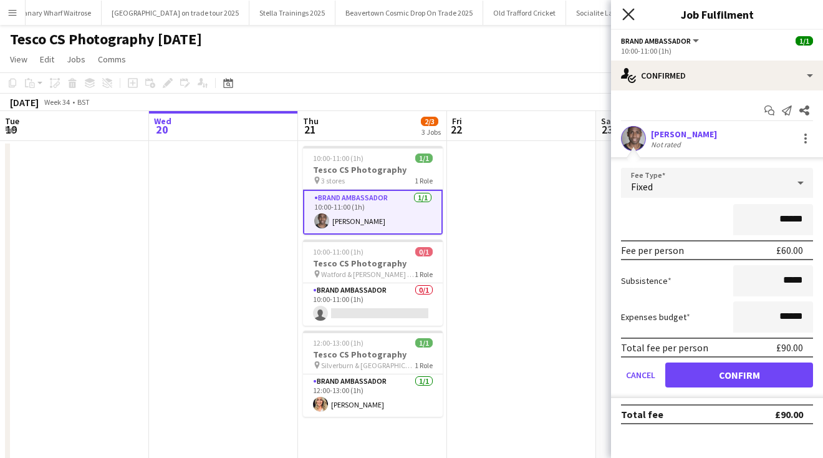
click at [629, 13] on icon at bounding box center [628, 14] width 12 height 12
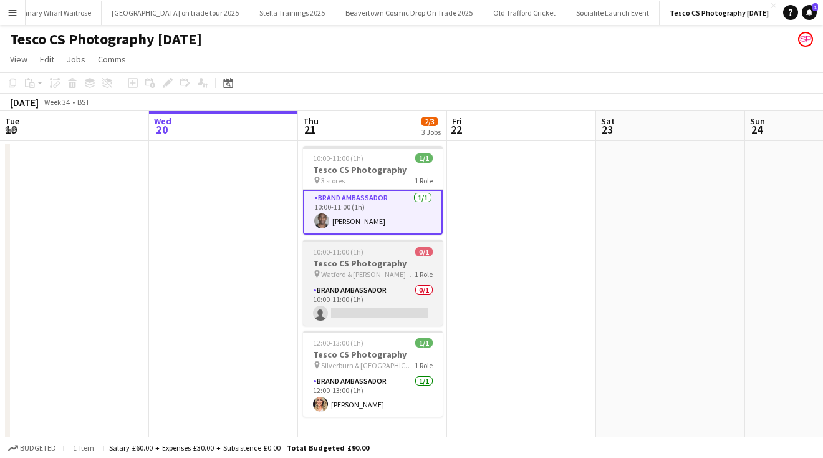
click at [352, 267] on h3 "Tesco CS Photography" at bounding box center [373, 263] width 140 height 11
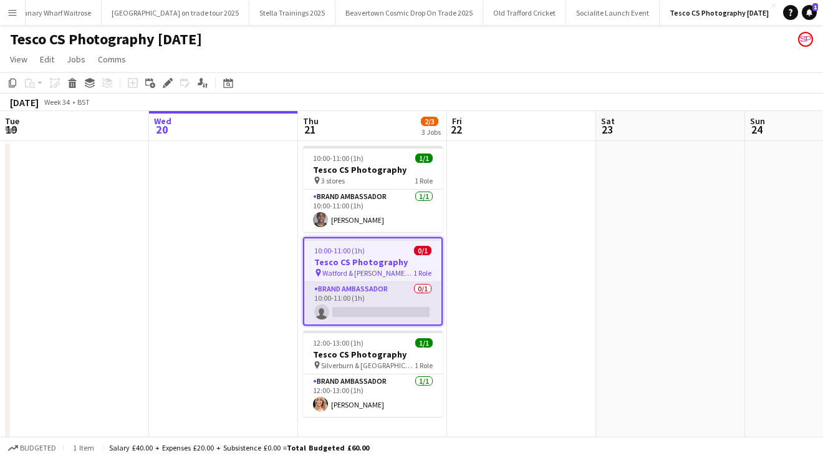
click at [345, 309] on app-card-role "Brand Ambassador 0/1 10:00-11:00 (1h) single-neutral-actions" at bounding box center [372, 303] width 137 height 42
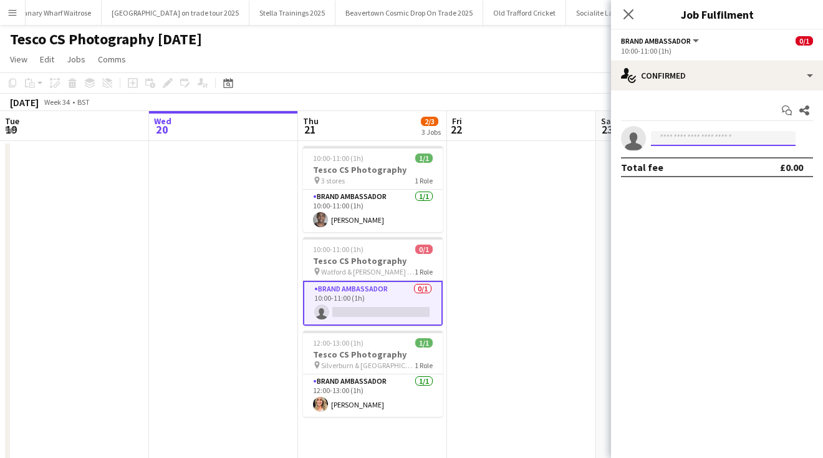
click at [664, 135] on input at bounding box center [723, 138] width 145 height 15
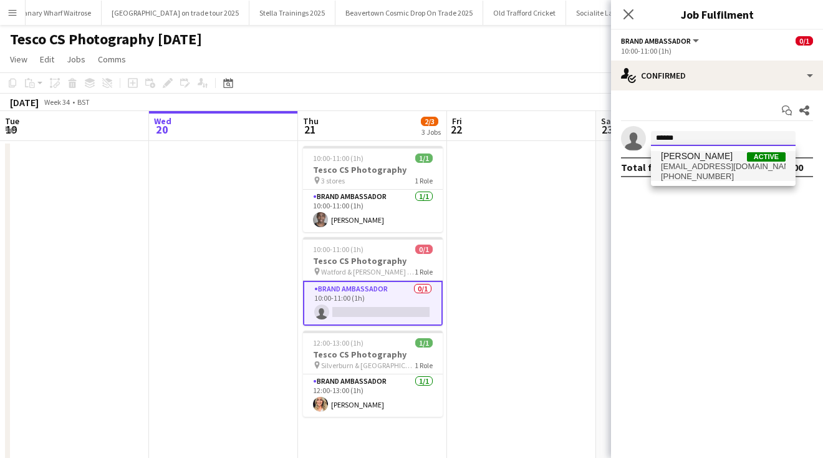
type input "******"
click at [698, 168] on span "[EMAIL_ADDRESS][DOMAIN_NAME]" at bounding box center [723, 167] width 125 height 10
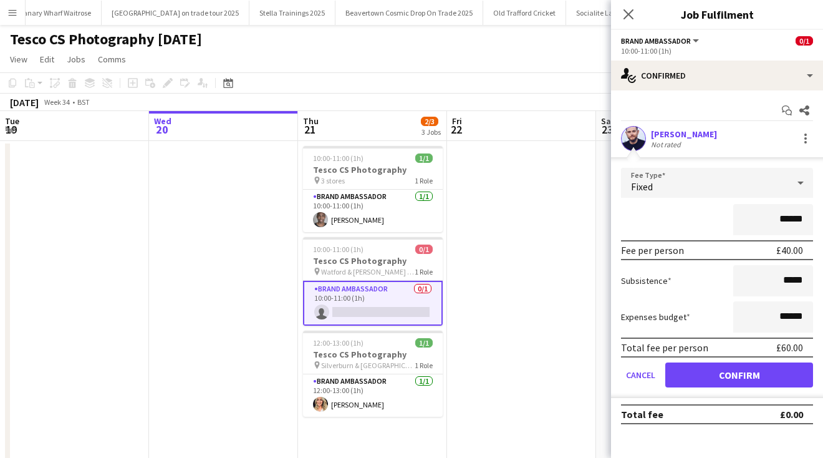
click at [785, 220] on input "******" at bounding box center [773, 219] width 80 height 31
type input "****"
click at [783, 315] on input "******" at bounding box center [773, 316] width 80 height 31
click at [786, 316] on input "******" at bounding box center [773, 316] width 80 height 31
type input "**"
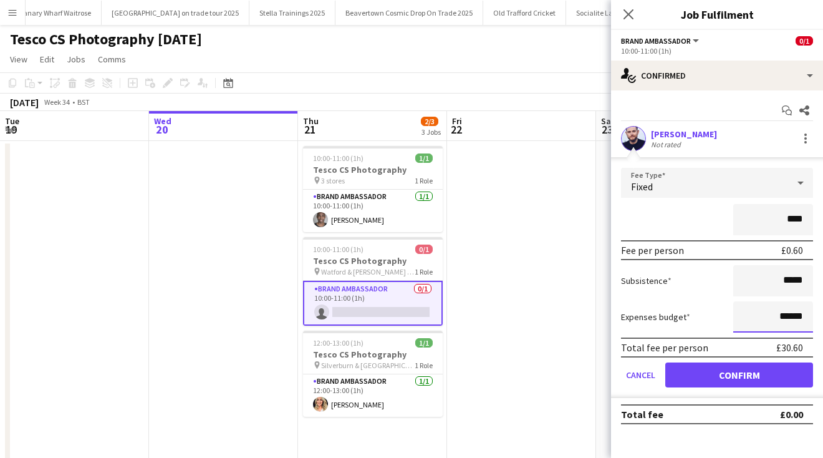
type input "******"
click at [803, 215] on input "****" at bounding box center [773, 219] width 80 height 31
type input "**"
type input "******"
click at [722, 375] on button "Confirm" at bounding box center [739, 374] width 148 height 25
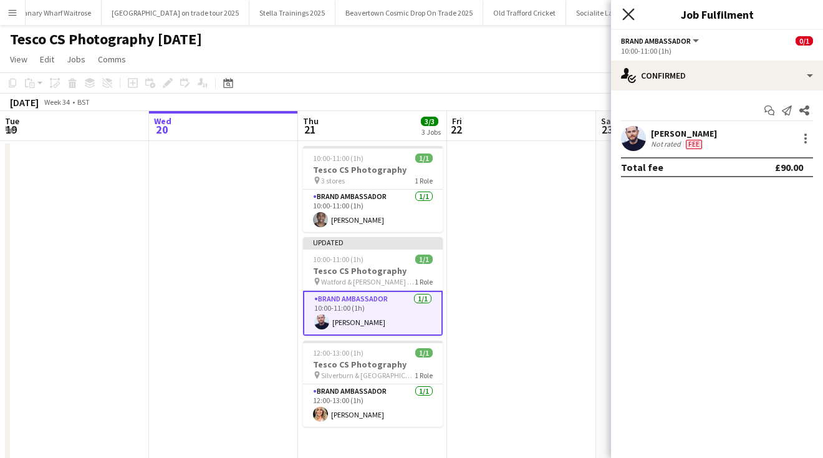
click at [629, 13] on icon at bounding box center [628, 14] width 12 height 12
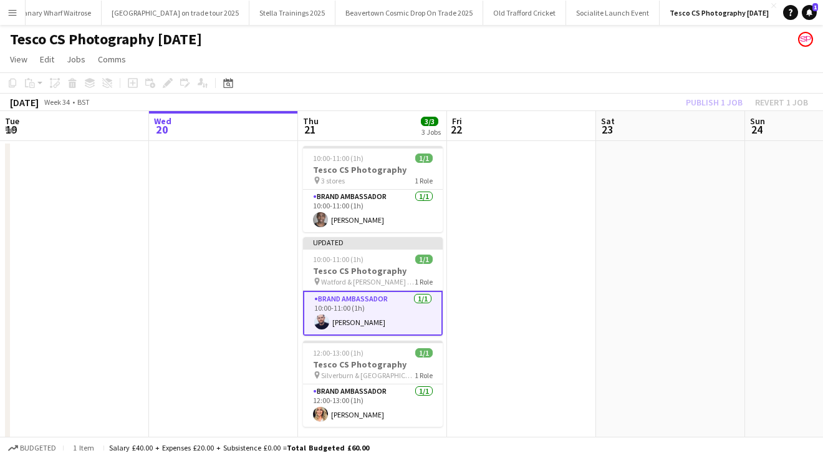
click at [618, 59] on app-page-menu "View Day view expanded Day view collapsed Month view Date picker Jump to [DATE]…" at bounding box center [411, 61] width 823 height 24
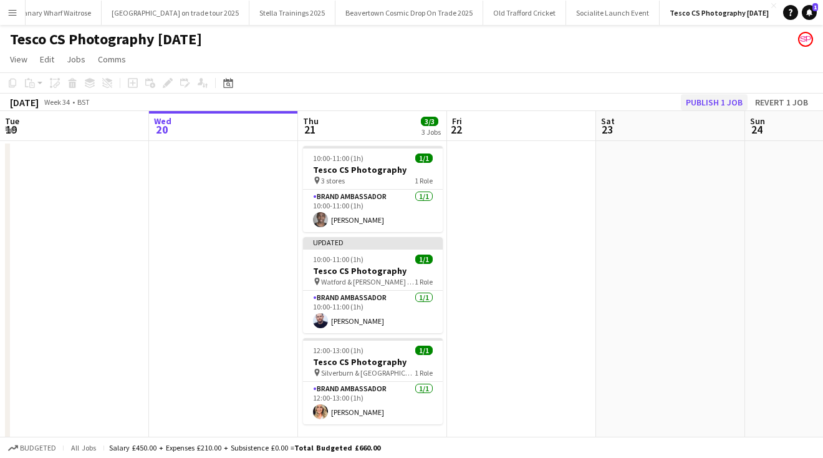
click at [723, 99] on button "Publish 1 job" at bounding box center [714, 102] width 67 height 16
